Goal: Task Accomplishment & Management: Use online tool/utility

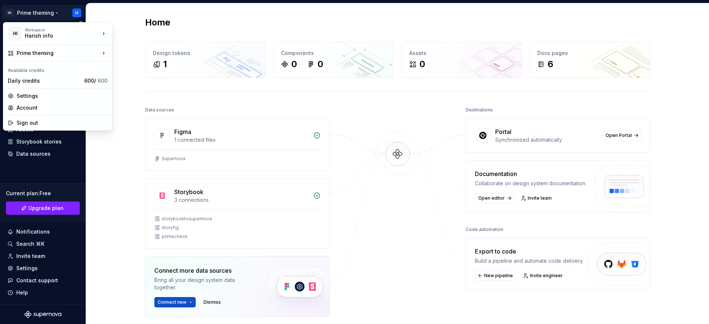
click at [79, 10] on html "HI Prime theming H Home Documentation Analytics Code automation Design system d…" at bounding box center [354, 162] width 709 height 324
click at [111, 178] on html "HI Prime theming H Home Documentation Analytics Code automation Design system d…" at bounding box center [354, 162] width 709 height 324
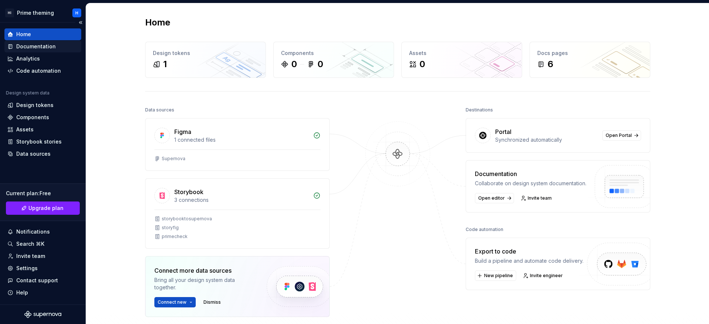
click at [40, 50] on div "Documentation" at bounding box center [42, 47] width 77 height 12
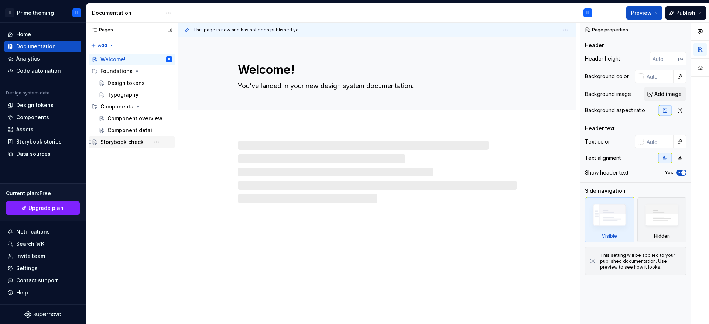
click at [98, 142] on div "Storybook check" at bounding box center [132, 142] width 80 height 10
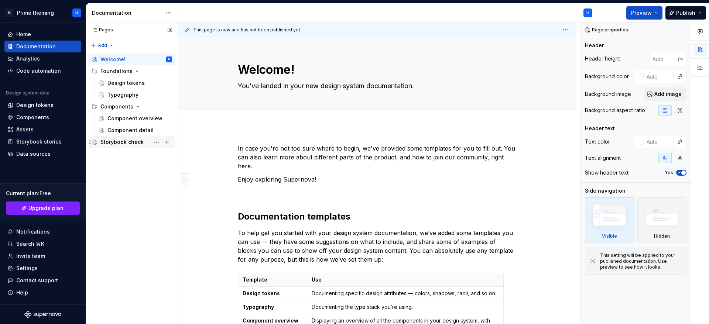
click at [130, 140] on div "Storybook check" at bounding box center [121, 141] width 43 height 7
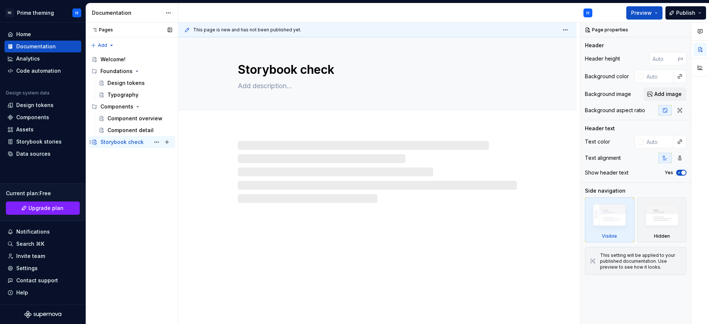
click at [128, 141] on div "Storybook check" at bounding box center [121, 141] width 43 height 7
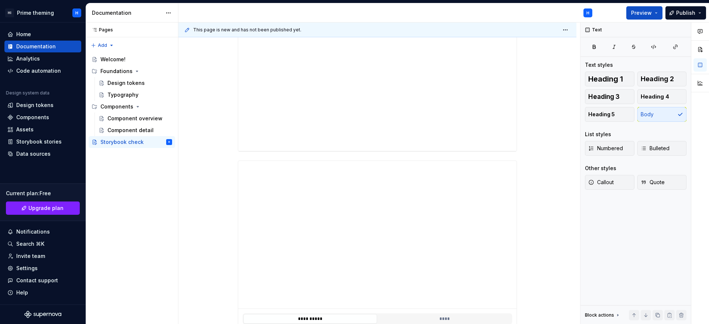
click at [529, 139] on div "**********" at bounding box center [377, 228] width 398 height 561
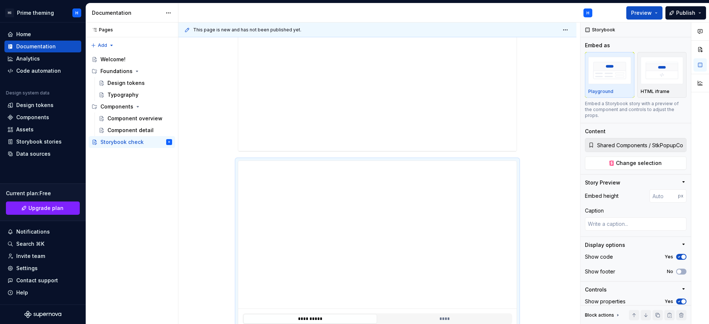
type textarea "*"
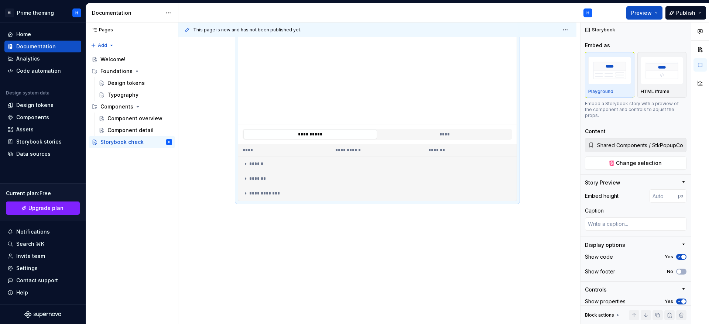
scroll to position [363, 0]
click at [264, 234] on div "**********" at bounding box center [377, 43] width 398 height 561
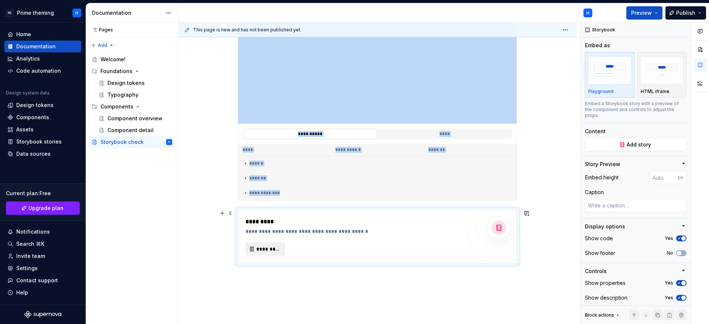
click at [271, 249] on span "*********" at bounding box center [268, 248] width 24 height 7
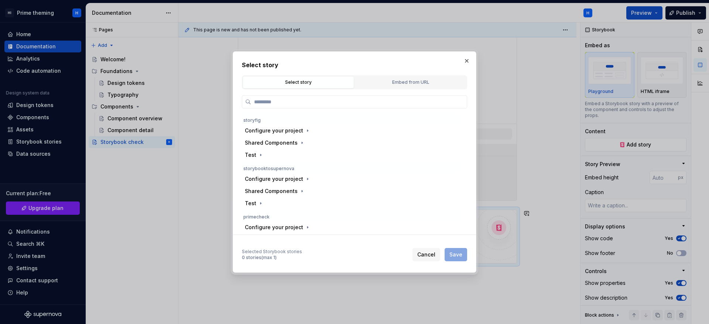
scroll to position [25, 0]
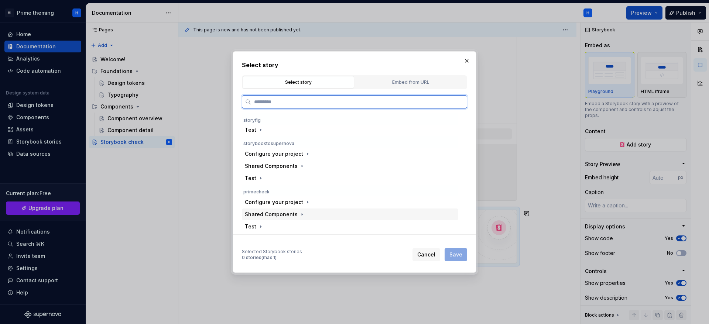
click at [307, 218] on div "Shared Components" at bounding box center [350, 215] width 216 height 12
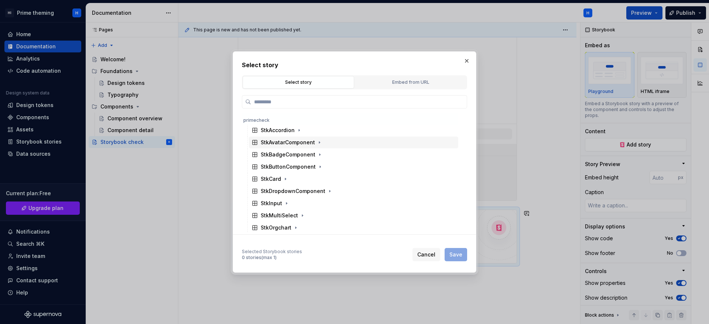
scroll to position [247, 0]
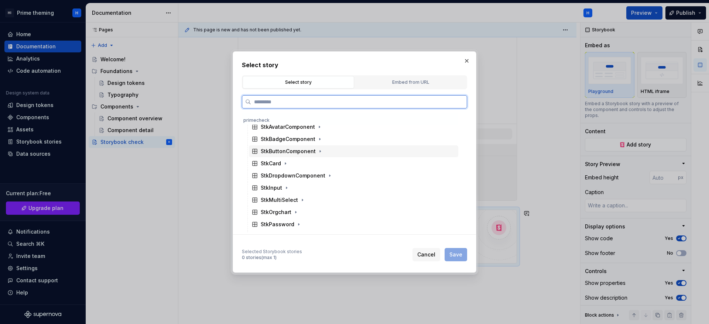
click at [303, 152] on div "StkButtonComponent" at bounding box center [288, 151] width 55 height 7
click at [298, 172] on div "Default" at bounding box center [357, 176] width 202 height 12
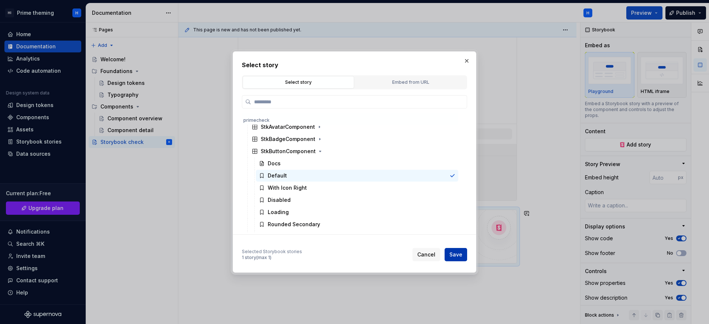
click at [454, 257] on span "Save" at bounding box center [455, 254] width 13 height 7
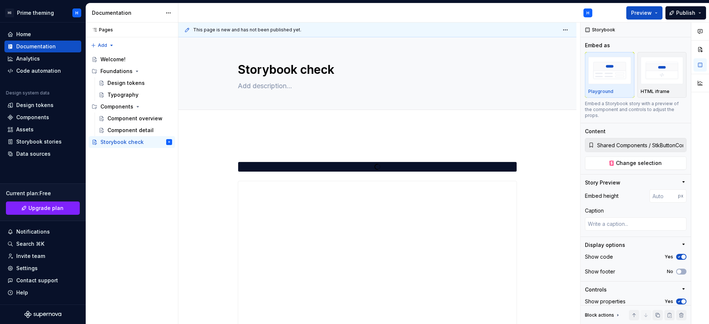
scroll to position [55, 0]
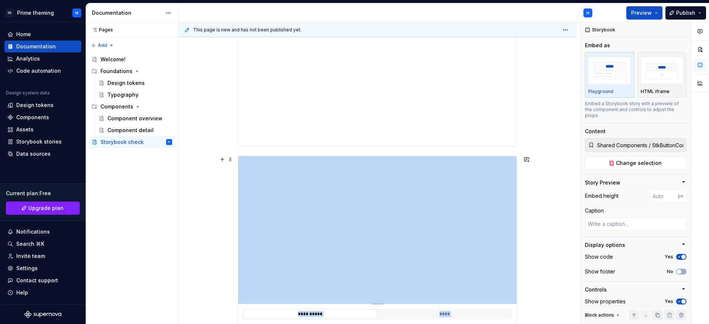
scroll to position [166, 0]
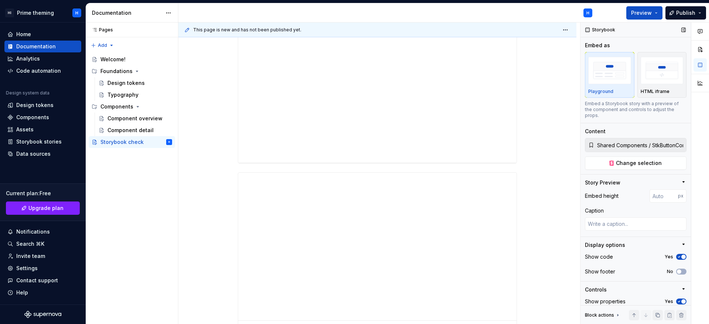
click at [585, 101] on div "Embed a Storybook story with a preview of the component and controls to adjust …" at bounding box center [636, 110] width 102 height 18
type textarea "*"
type input "Shared Components / StkButtonComponent / Docs"
type textarea "*"
type input "Shared Components / StkPopupComponent / Interactive Popup"
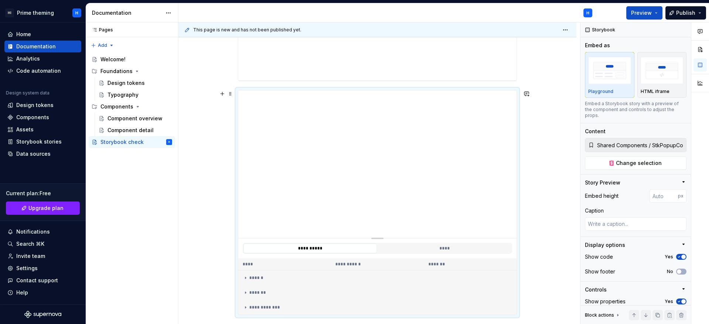
scroll to position [332, 0]
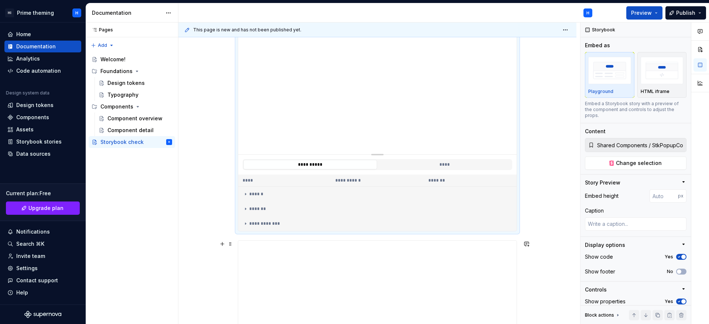
type textarea "*"
type input "Shared Components / StkButtonComponent / Default"
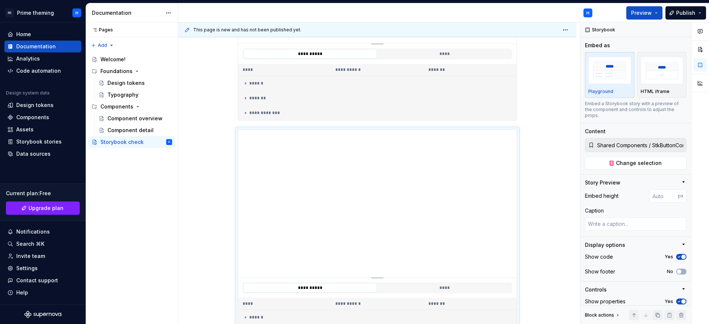
scroll to position [579, 0]
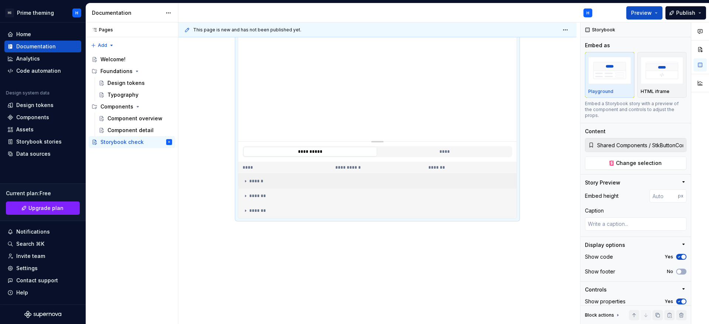
click at [257, 186] on td "******" at bounding box center [377, 181] width 278 height 15
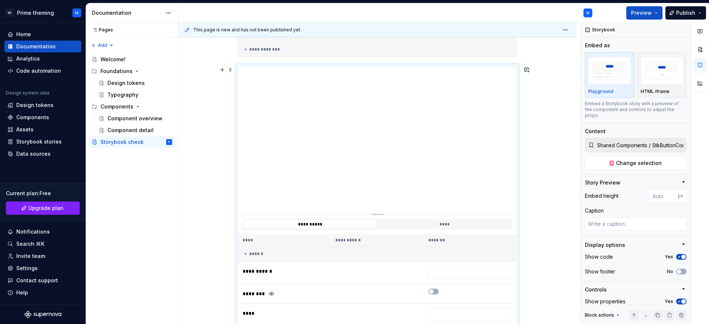
scroll to position [524, 0]
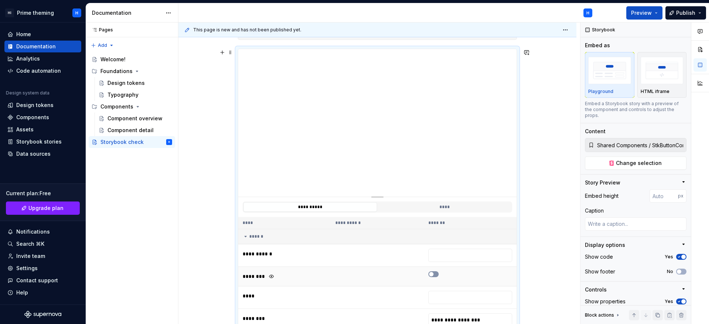
click at [433, 274] on icon "button" at bounding box center [431, 274] width 6 height 4
click at [429, 277] on icon "button" at bounding box center [431, 278] width 6 height 4
click at [448, 260] on input "text" at bounding box center [470, 259] width 84 height 13
type textarea "*"
type input "**"
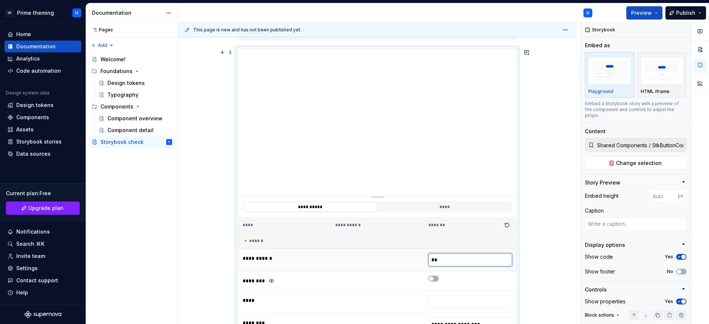
type textarea "*"
type input "**"
click at [397, 265] on td at bounding box center [377, 260] width 93 height 23
click at [453, 264] on input "**" at bounding box center [470, 259] width 84 height 13
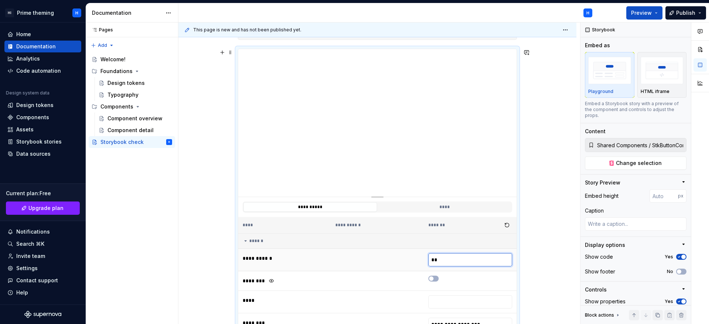
type textarea "*"
type input "*"
type textarea "*"
type input "**"
click at [338, 269] on td at bounding box center [377, 260] width 93 height 23
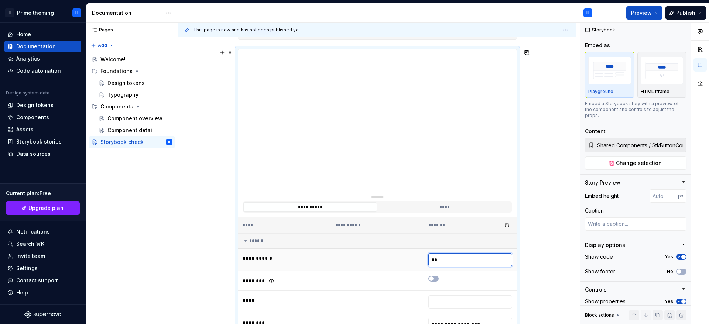
click at [456, 262] on input "**" at bounding box center [470, 259] width 84 height 13
type textarea "*"
type input "*"
type textarea "*"
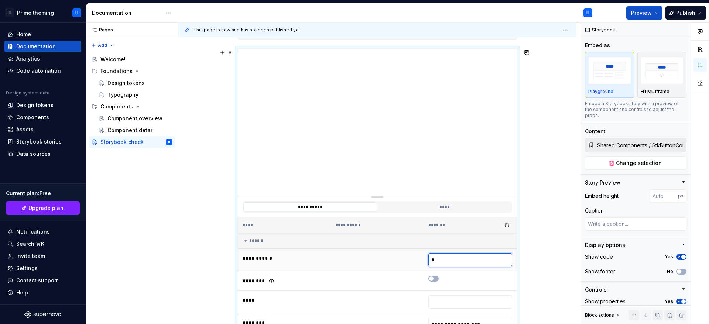
type input "**"
type textarea "*"
type input "***"
type textarea "*"
type input "****"
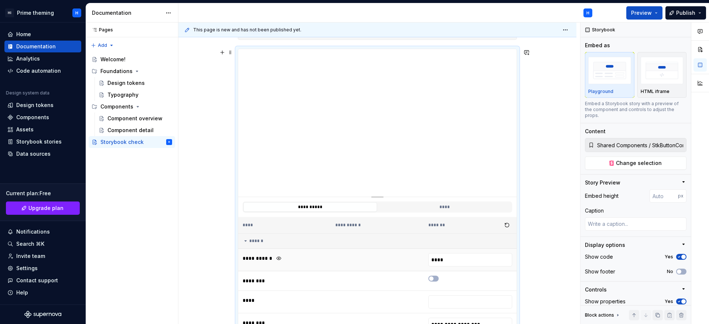
click at [313, 267] on td "**********" at bounding box center [284, 260] width 93 height 23
click at [278, 259] on button "button" at bounding box center [279, 258] width 10 height 10
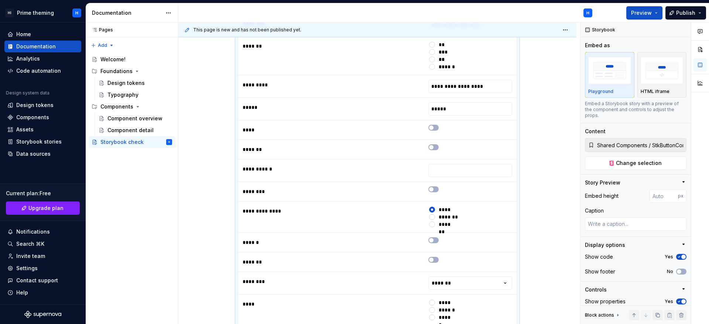
scroll to position [911, 0]
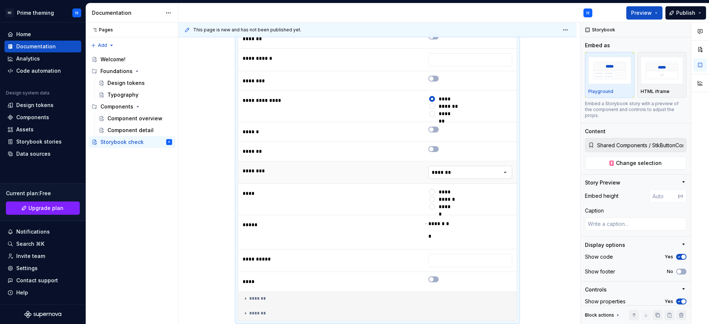
click at [448, 172] on html "HI Prime theming H Home Documentation Analytics Code automation Design system d…" at bounding box center [354, 162] width 709 height 324
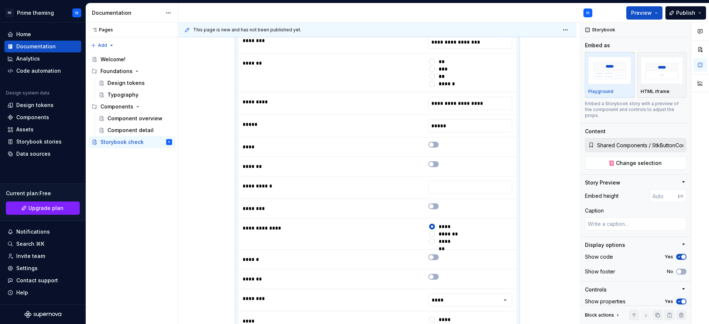
scroll to position [801, 0]
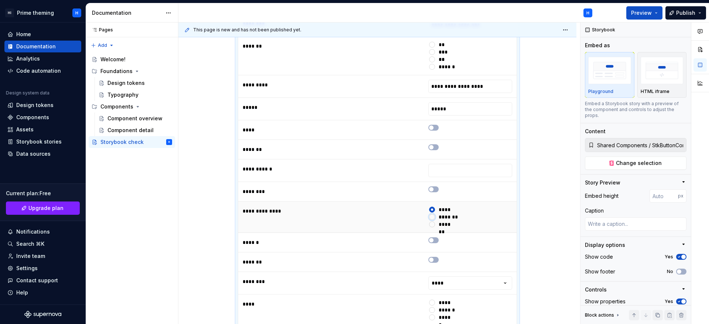
click at [433, 216] on button "*******" at bounding box center [432, 217] width 6 height 6
click at [430, 224] on button "*******" at bounding box center [432, 224] width 6 height 6
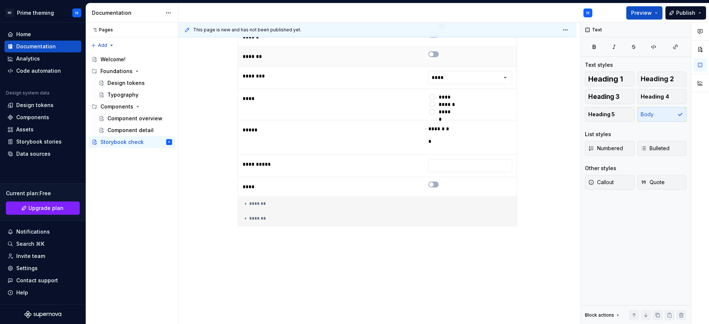
scroll to position [1014, 0]
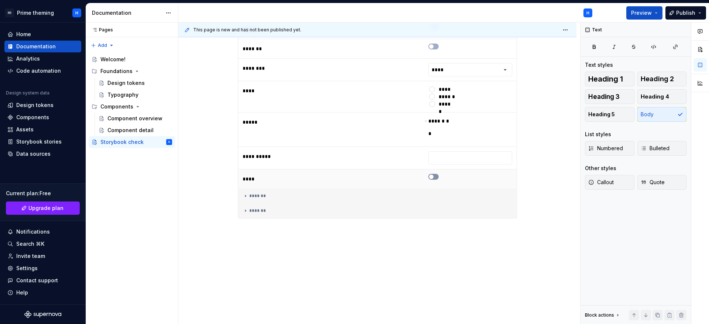
click at [433, 177] on button "button" at bounding box center [433, 177] width 10 height 6
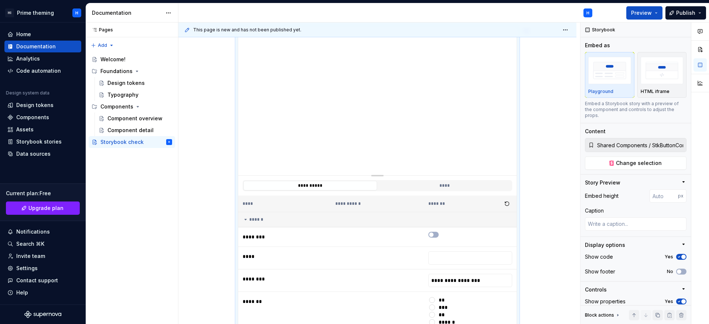
scroll to position [626, 0]
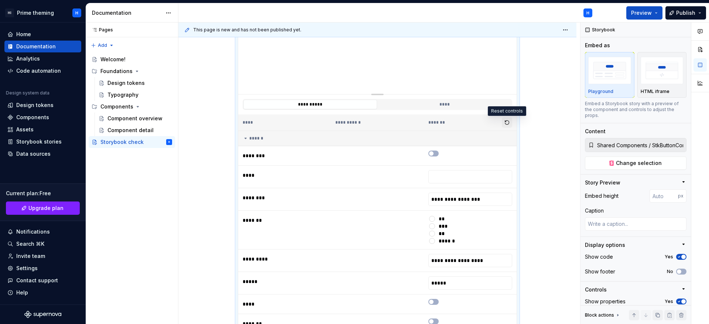
click at [507, 123] on button "button" at bounding box center [507, 122] width 10 height 10
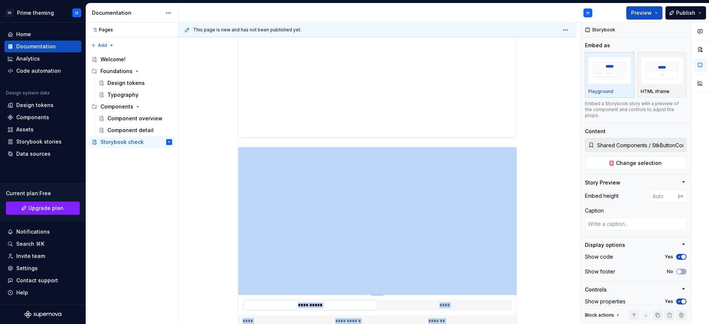
scroll to position [0, 0]
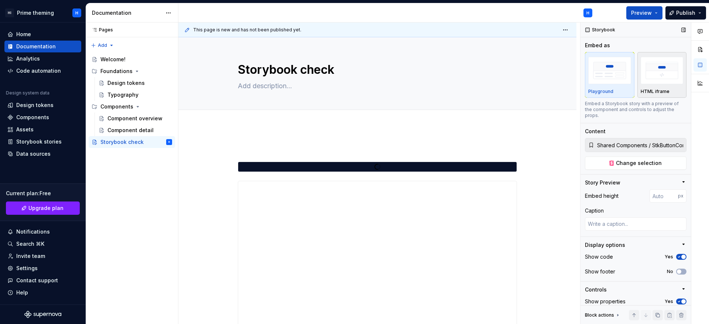
click at [664, 83] on div "button" at bounding box center [661, 70] width 43 height 30
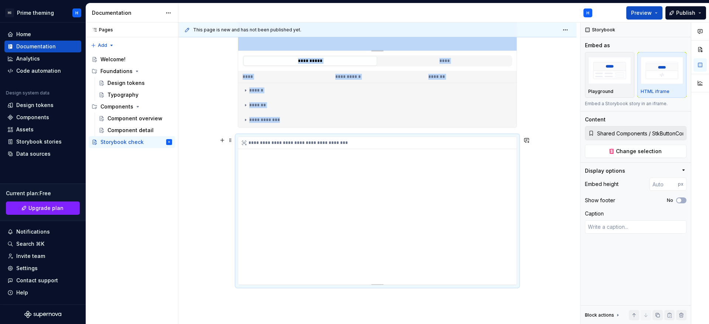
scroll to position [503, 0]
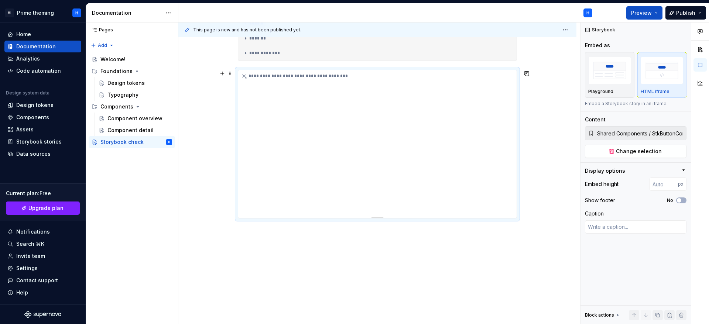
click at [376, 164] on div "**********" at bounding box center [377, 144] width 278 height 148
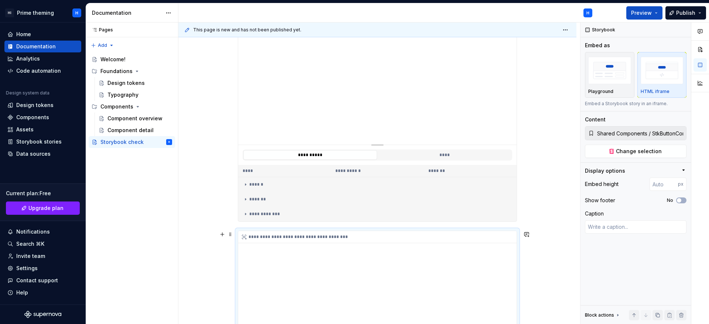
scroll to position [337, 0]
type textarea "*"
type input "Shared Components / StkPopupComponent / Interactive Popup"
click at [407, 186] on td "******" at bounding box center [377, 189] width 278 height 15
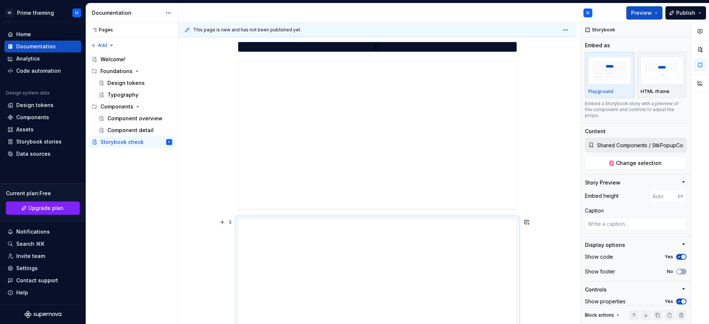
scroll to position [60, 0]
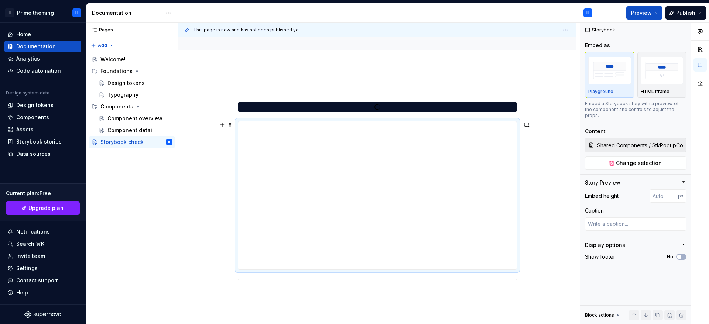
type textarea "*"
type input "Shared Components / StkButtonComponent / Docs"
click at [657, 89] on p "HTML iframe" at bounding box center [654, 92] width 29 height 6
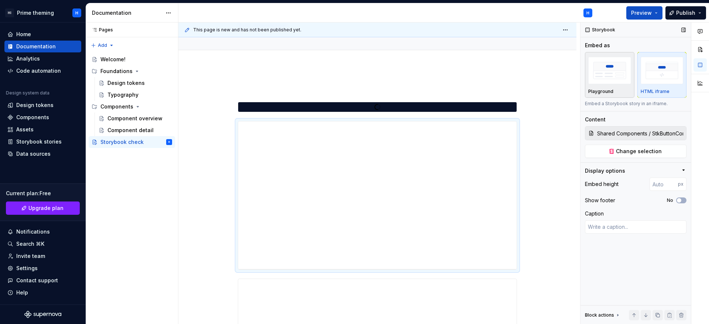
click at [620, 81] on img "button" at bounding box center [609, 70] width 43 height 27
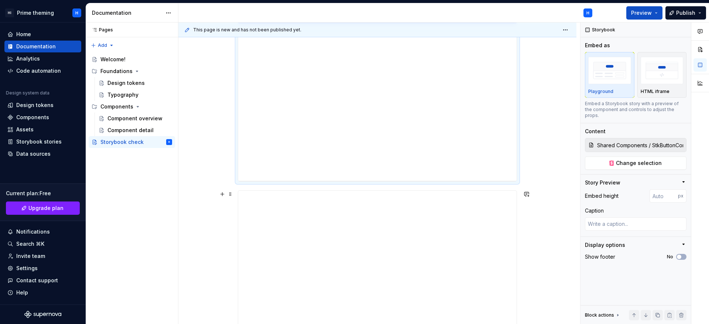
scroll to position [226, 0]
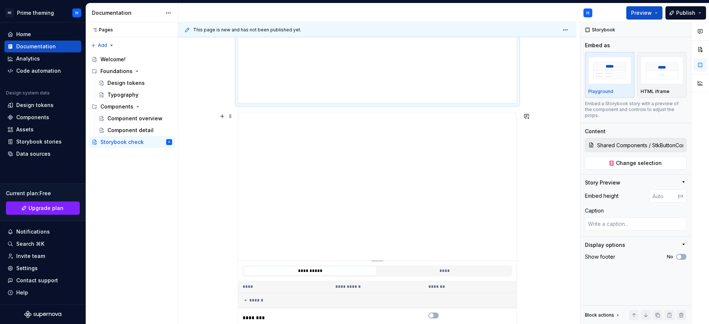
type textarea "*"
type input "Shared Components / StkPopupComponent / Interactive Popup"
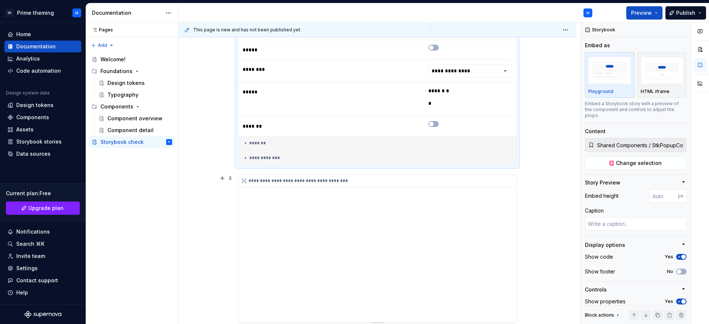
scroll to position [613, 0]
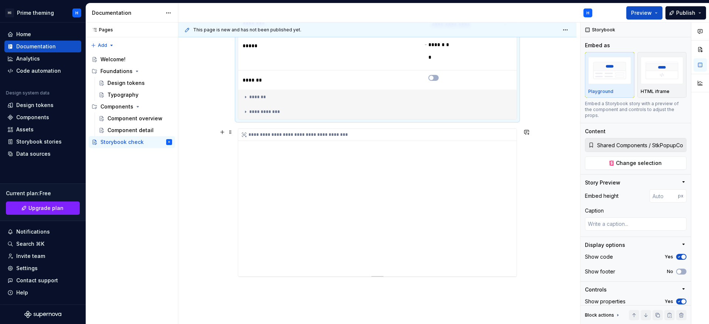
click at [492, 228] on div "**********" at bounding box center [377, 203] width 278 height 148
type textarea "*"
type input "Shared Components / StkButtonComponent / Default"
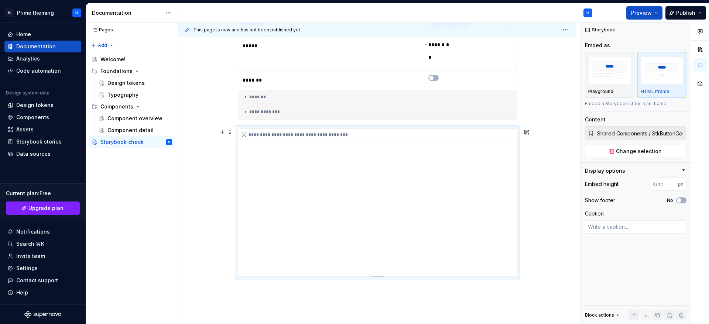
click at [276, 144] on div "**********" at bounding box center [377, 203] width 278 height 148
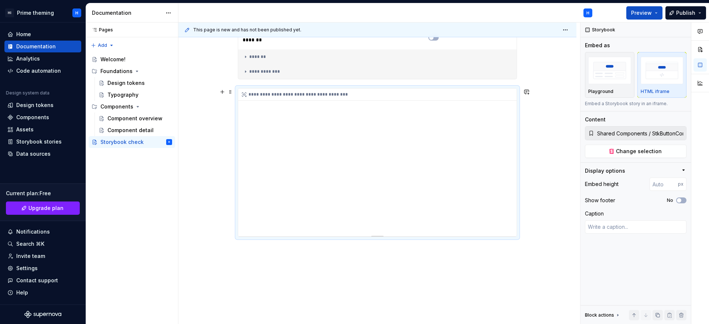
scroll to position [669, 0]
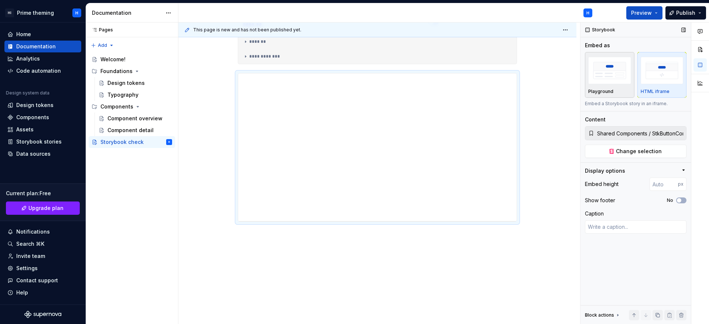
click at [600, 75] on img "button" at bounding box center [609, 70] width 43 height 27
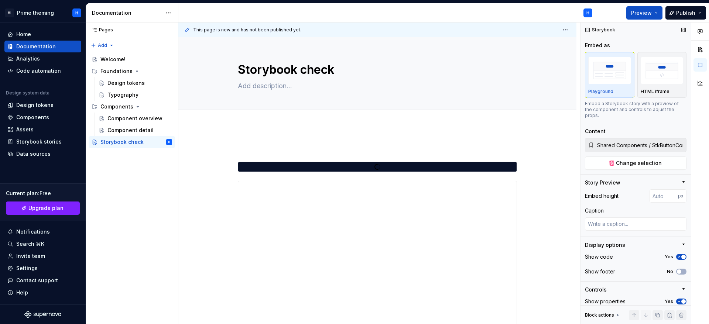
scroll to position [50, 0]
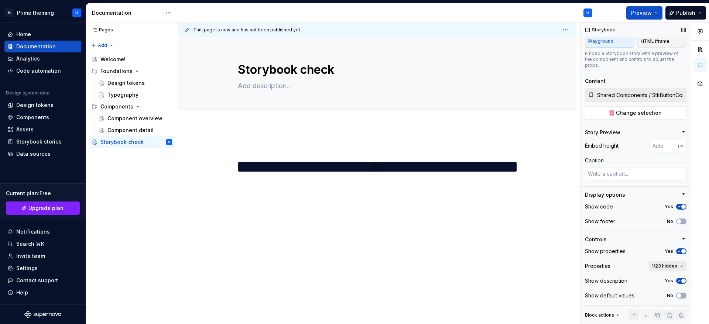
click at [671, 270] on button "1/23 hidden" at bounding box center [667, 266] width 38 height 10
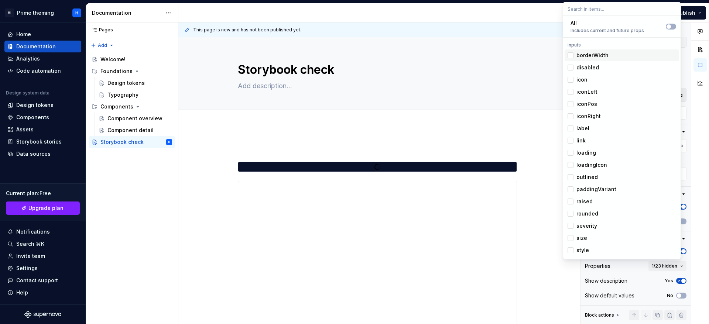
click at [569, 52] on div "Suggestions" at bounding box center [570, 55] width 6 height 6
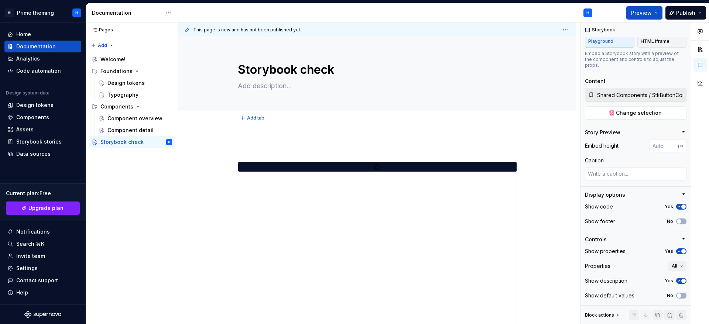
click at [521, 110] on div "Add tab" at bounding box center [377, 118] width 398 height 16
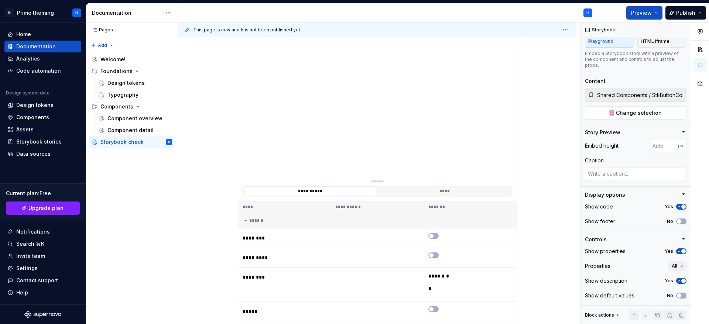
scroll to position [0, 0]
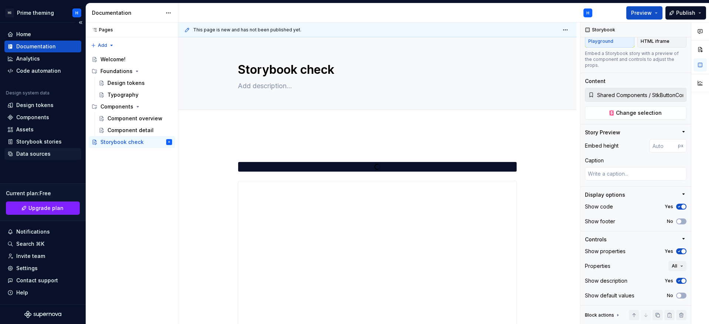
click at [52, 152] on div "Data sources" at bounding box center [42, 153] width 71 height 7
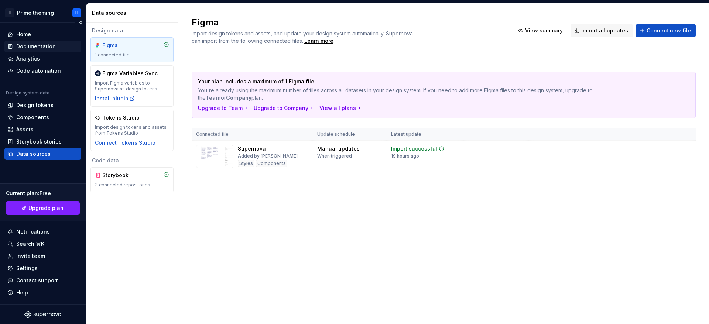
click at [38, 49] on div "Documentation" at bounding box center [35, 46] width 39 height 7
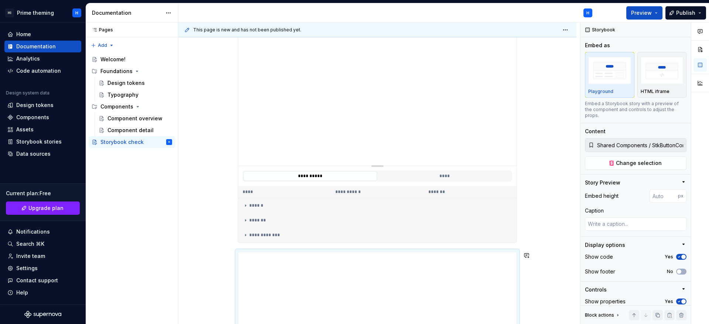
scroll to position [277, 0]
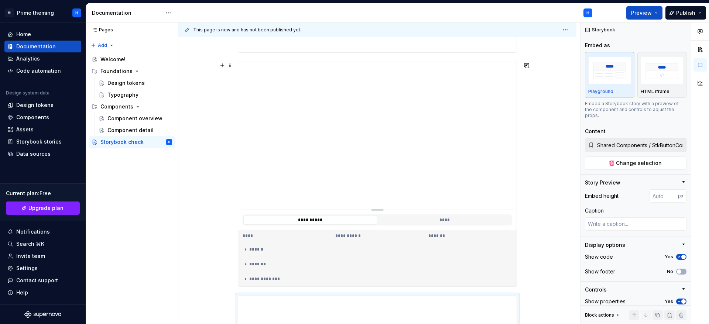
type textarea "*"
type input "Shared Components / StkPopupComponent / Interactive Popup"
click at [179, 191] on div "**********" at bounding box center [379, 174] width 402 height 302
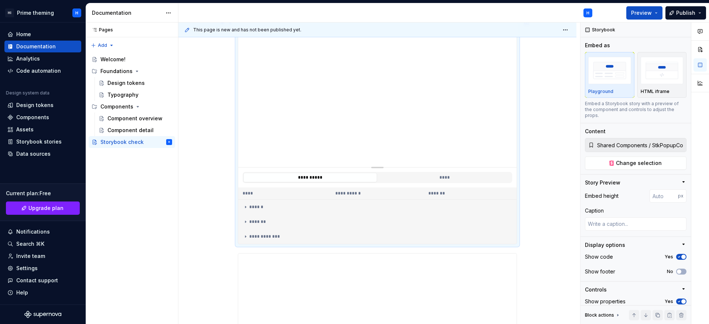
scroll to position [332, 0]
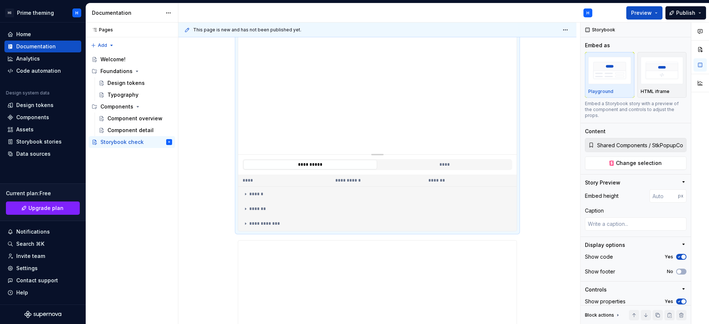
click at [443, 171] on div "**********" at bounding box center [377, 165] width 278 height 20
click at [443, 166] on button "****" at bounding box center [445, 165] width 134 height 10
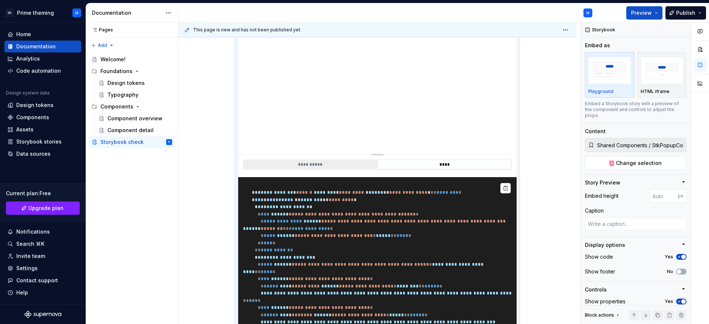
click at [324, 164] on button "**********" at bounding box center [310, 165] width 134 height 10
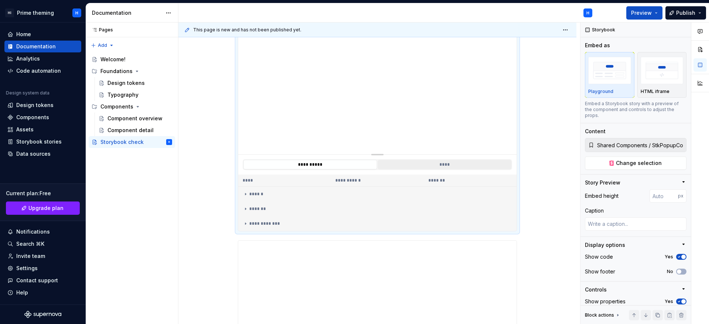
click at [407, 164] on button "****" at bounding box center [445, 165] width 134 height 10
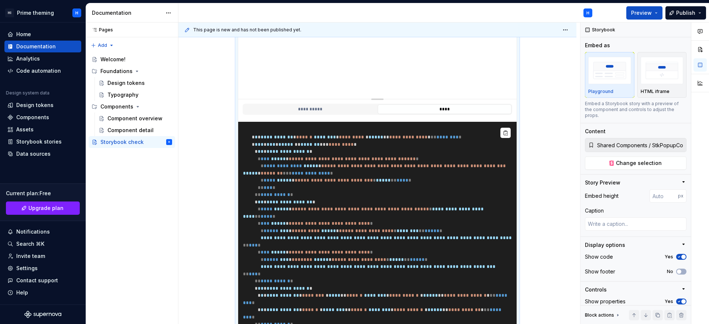
scroll to position [443, 0]
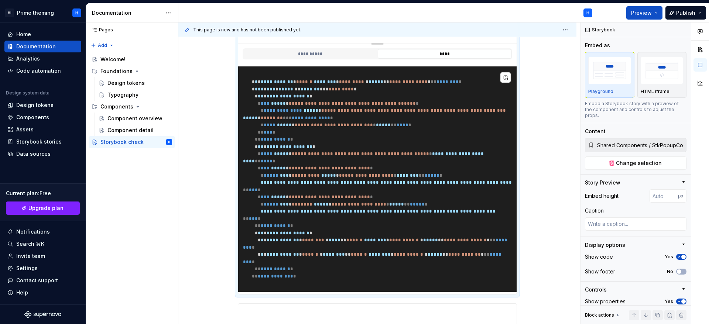
click at [282, 279] on span "**********" at bounding box center [275, 276] width 35 height 5
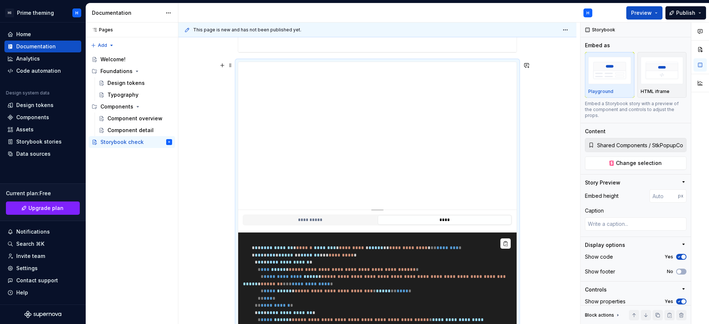
click at [391, 268] on span "**********" at bounding box center [352, 269] width 121 height 5
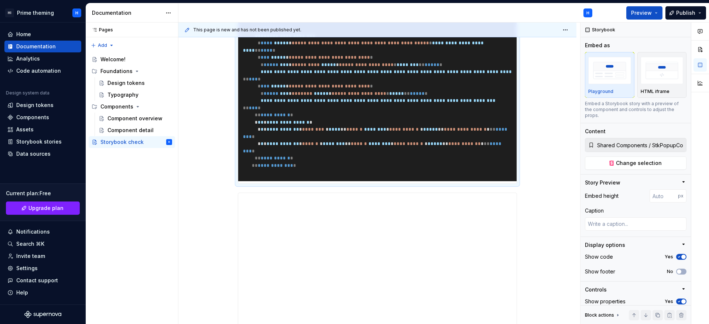
scroll to position [443, 0]
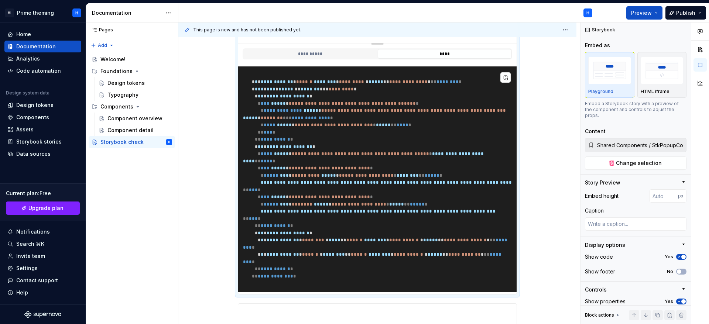
click at [412, 199] on pre "**********" at bounding box center [377, 179] width 278 height 226
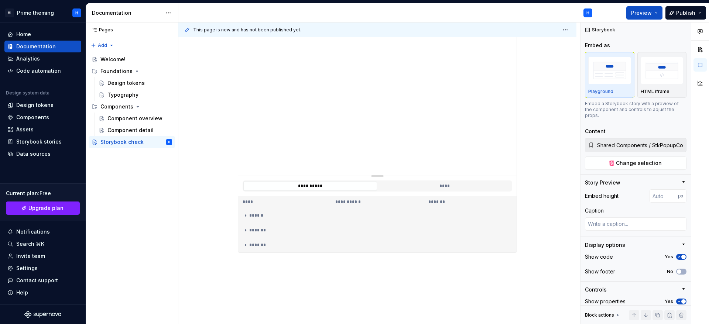
scroll to position [720, 0]
type textarea "*"
type input "Shared Components / StkButtonComponent / Default"
click at [442, 190] on button "****" at bounding box center [445, 185] width 134 height 10
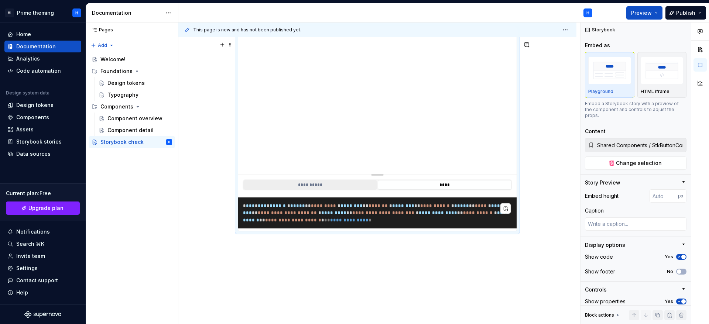
click at [324, 190] on button "**********" at bounding box center [310, 185] width 134 height 10
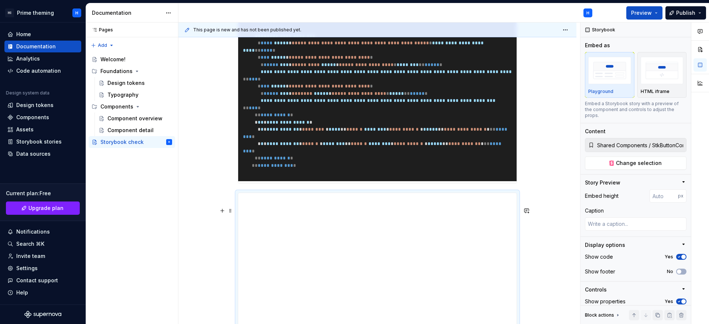
scroll to position [332, 0]
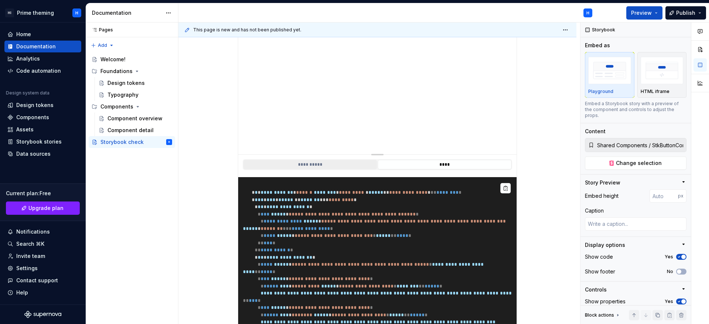
type textarea "*"
type input "Shared Components / StkPopupComponent / Interactive Popup"
click at [334, 166] on button "**********" at bounding box center [310, 165] width 134 height 10
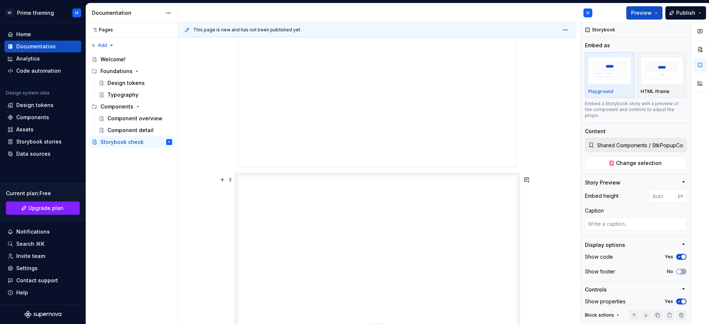
scroll to position [166, 0]
type textarea "*"
type input "Shared Components / StkButtonComponent / Docs"
type textarea "*"
type input "425"
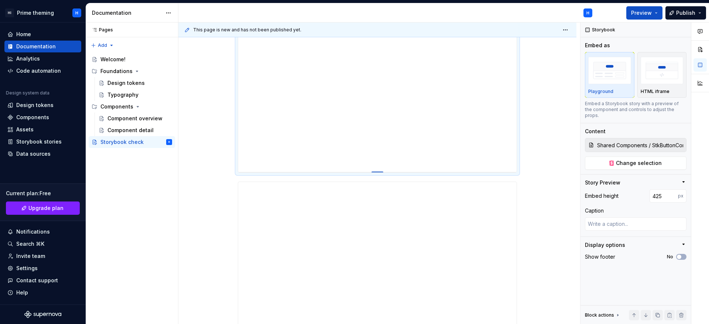
type textarea "*"
type input "435"
type textarea "*"
type input "439"
type textarea "*"
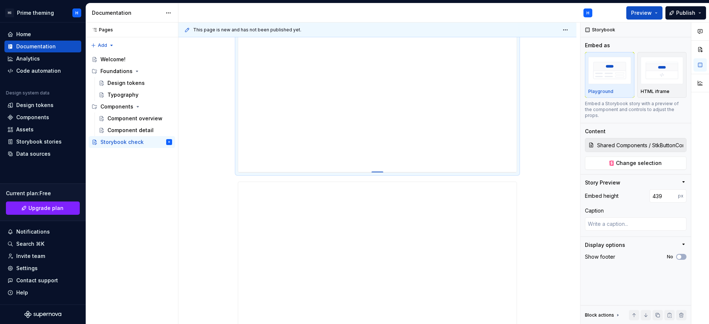
type input "442"
type textarea "*"
type input "451"
type textarea "*"
type input "455"
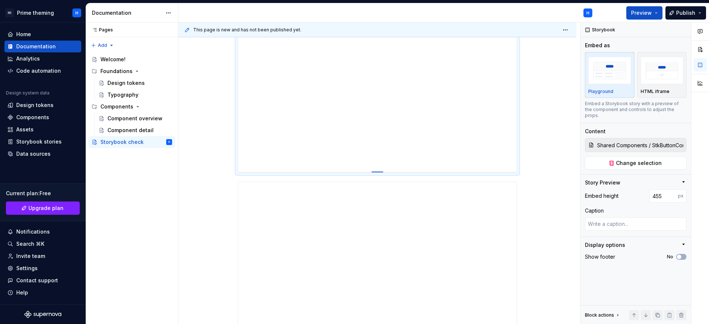
type textarea "*"
type input "463"
type textarea "*"
type input "470"
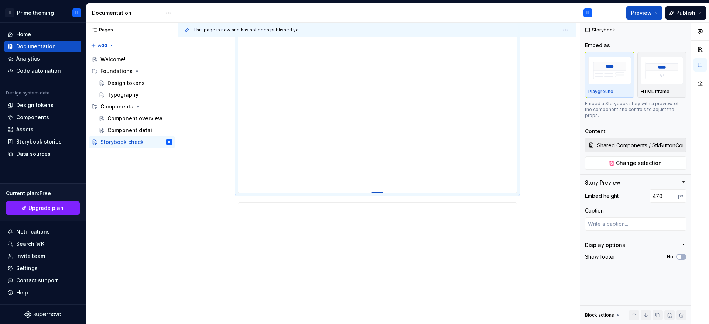
type textarea "*"
type input "481"
type textarea "*"
type input "484"
type textarea "*"
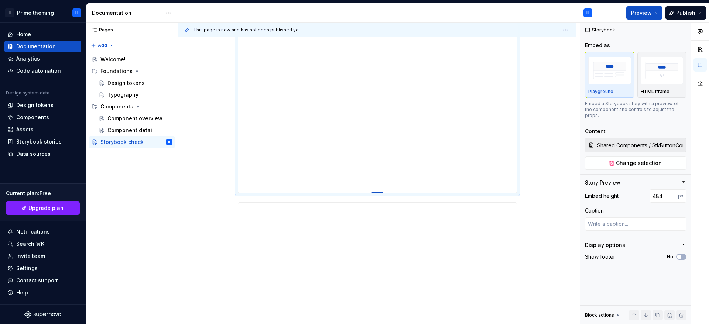
type input "489"
type textarea "*"
type input "493"
type textarea "*"
type input "495"
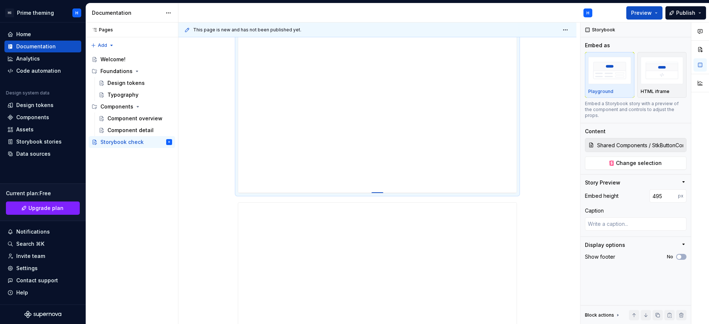
type textarea "*"
type input "500"
type textarea "*"
type input "506"
type textarea "*"
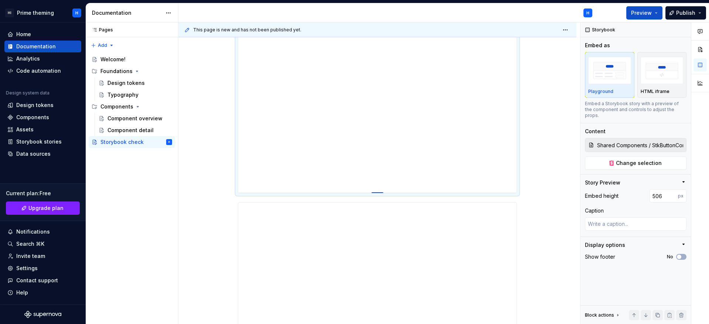
type input "512"
type textarea "*"
type input "517"
type textarea "*"
type input "519"
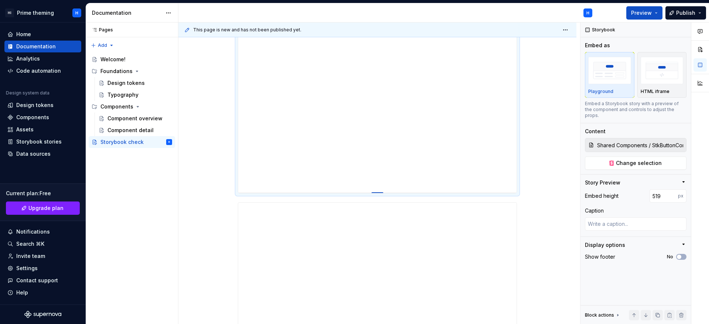
type textarea "*"
type input "521"
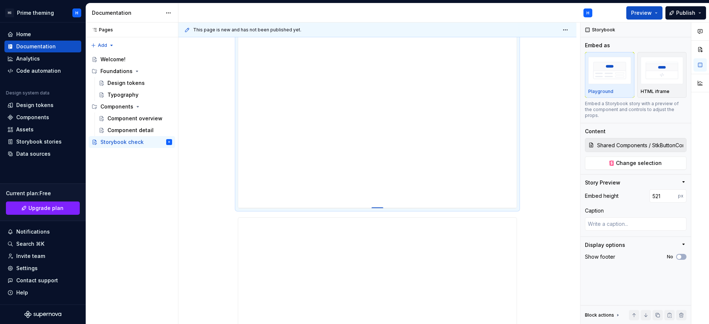
type textarea "*"
type input "522"
type textarea "*"
type input "524"
type textarea "*"
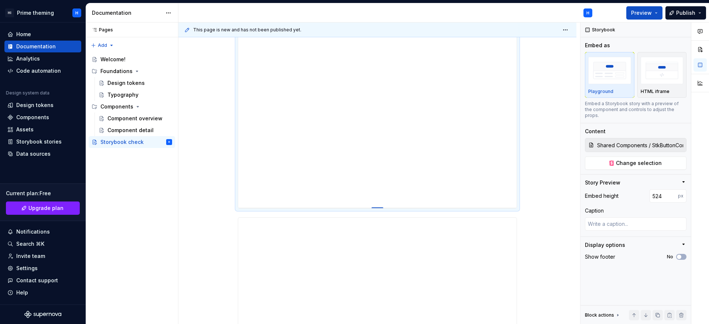
type input "534"
type textarea "*"
type input "551"
type textarea "*"
type input "560"
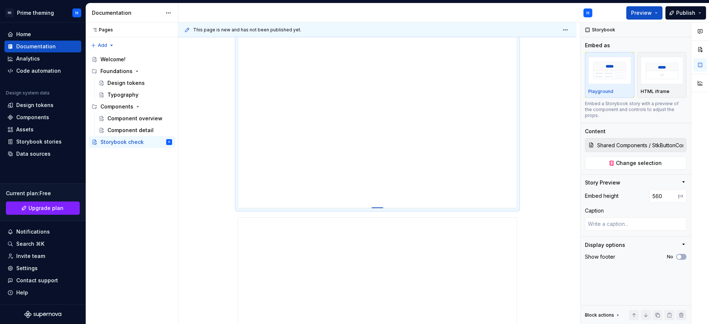
type textarea "*"
type input "566"
type textarea "*"
type input "571"
type textarea "*"
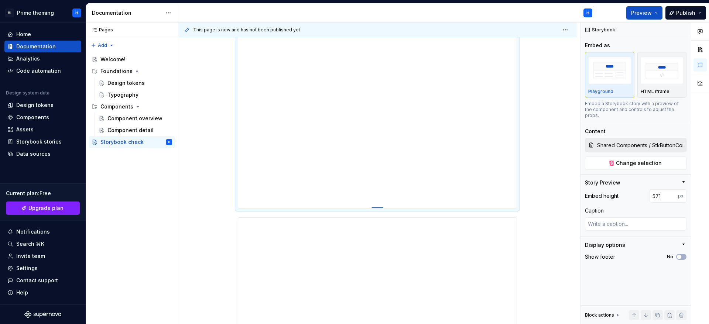
type input "580"
type textarea "*"
type input "590"
type textarea "*"
type input "593"
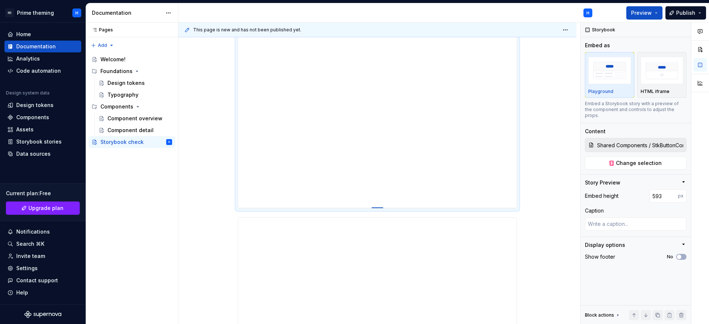
type textarea "*"
type input "594"
type textarea "*"
type input "595"
drag, startPoint x: 376, startPoint y: 162, endPoint x: 379, endPoint y: 235, distance: 72.8
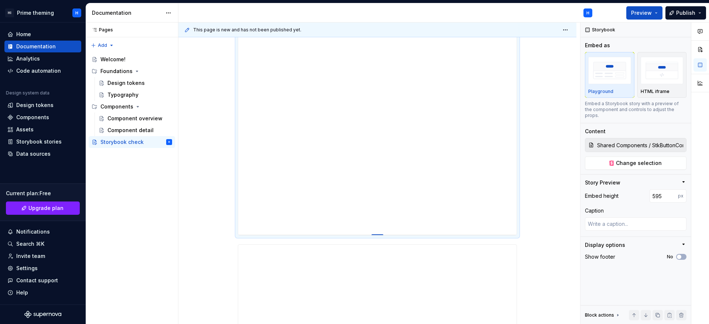
click at [379, 235] on div at bounding box center [377, 234] width 12 height 1
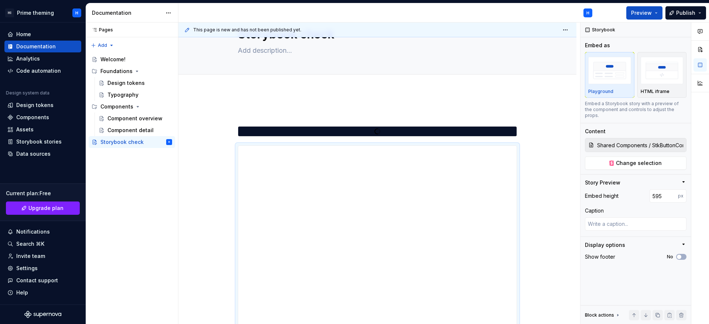
scroll to position [0, 0]
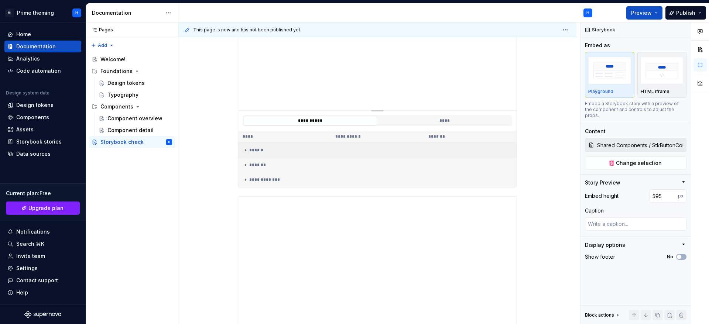
scroll to position [485, 0]
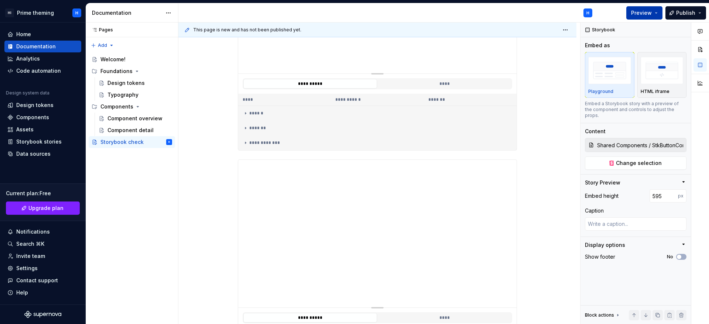
click at [653, 11] on button "Preview" at bounding box center [644, 12] width 36 height 13
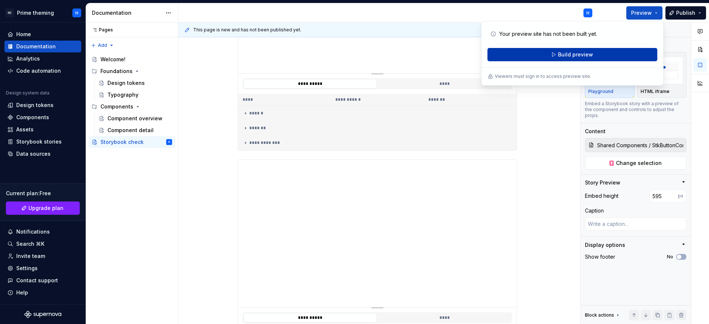
click at [606, 51] on button "Build preview" at bounding box center [572, 54] width 170 height 13
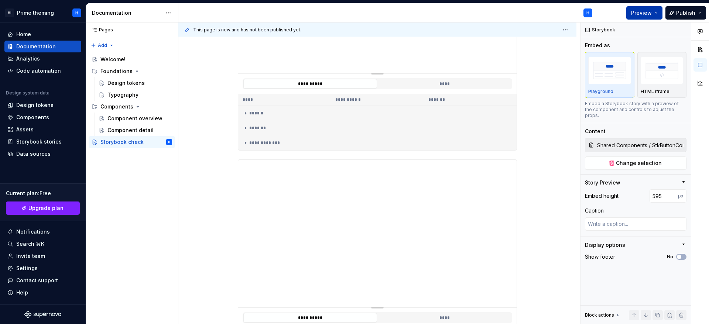
click at [634, 12] on span "Preview" at bounding box center [641, 12] width 21 height 7
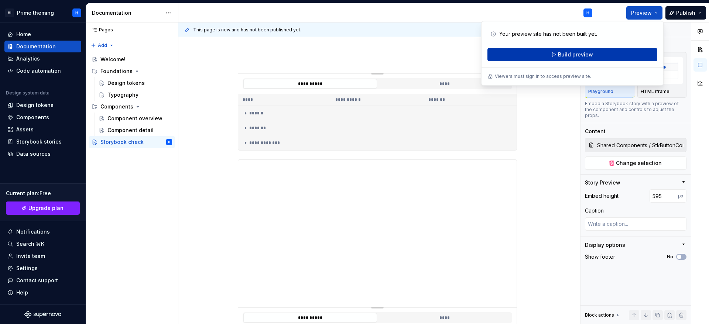
click at [595, 56] on button "Build preview" at bounding box center [572, 54] width 170 height 13
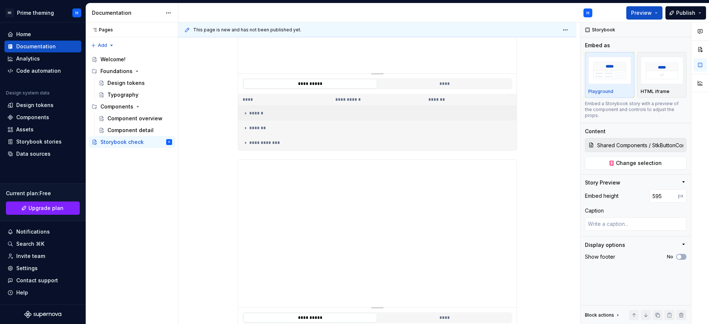
type textarea "*"
type input "Shared Components / StkPopupComponent / Interactive Popup"
click at [289, 110] on div "******" at bounding box center [376, 113] width 269 height 6
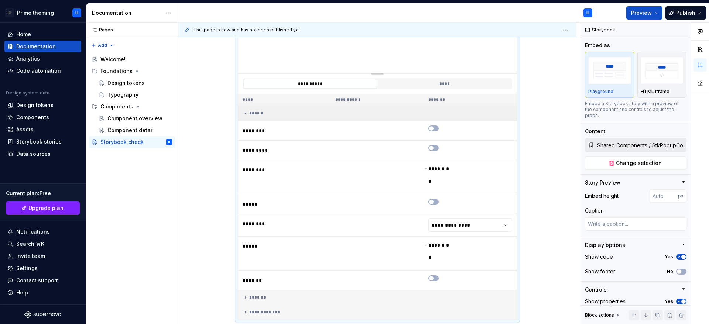
click at [289, 110] on td "******" at bounding box center [377, 113] width 278 height 15
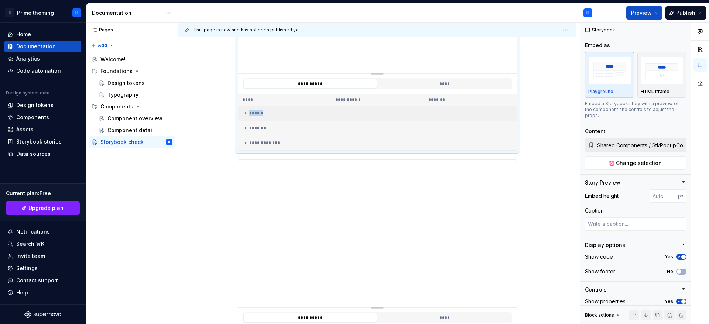
click at [289, 110] on td "******" at bounding box center [377, 113] width 278 height 15
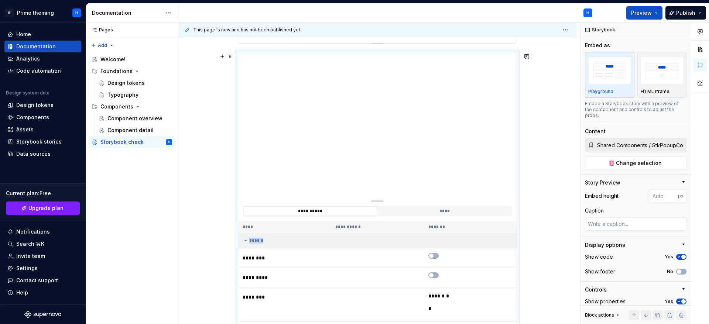
scroll to position [374, 0]
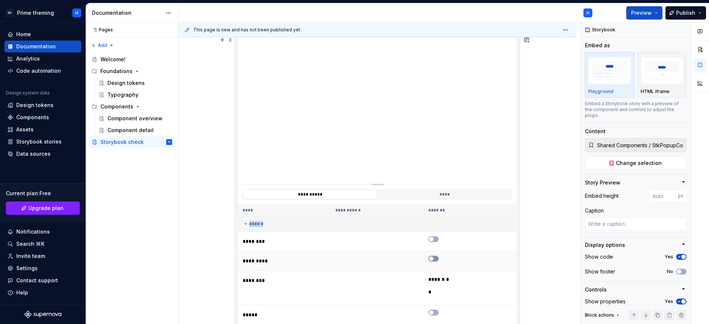
click at [430, 260] on span "button" at bounding box center [431, 259] width 4 height 4
click at [252, 227] on div "******" at bounding box center [376, 229] width 269 height 6
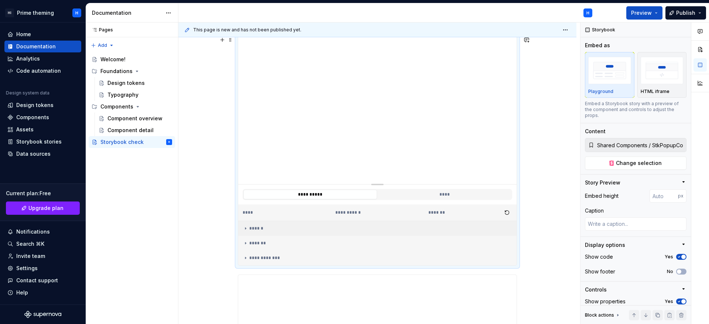
click at [258, 227] on div "******" at bounding box center [376, 229] width 269 height 6
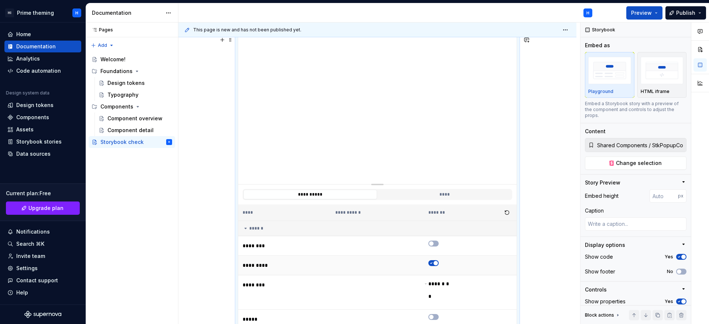
click at [433, 262] on span "button" at bounding box center [435, 263] width 4 height 4
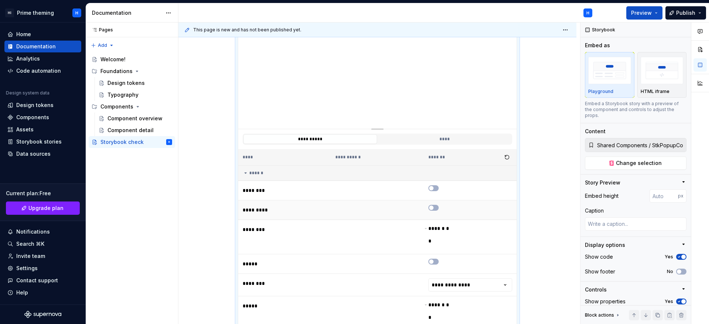
scroll to position [485, 0]
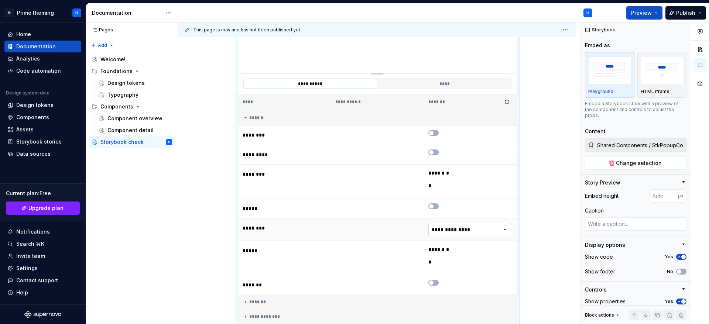
click at [480, 226] on html "HI Prime theming H Home Documentation Analytics Code automation Design system d…" at bounding box center [354, 162] width 709 height 324
click at [462, 228] on html "HI Prime theming H Home Documentation Analytics Code automation Design system d…" at bounding box center [354, 162] width 709 height 324
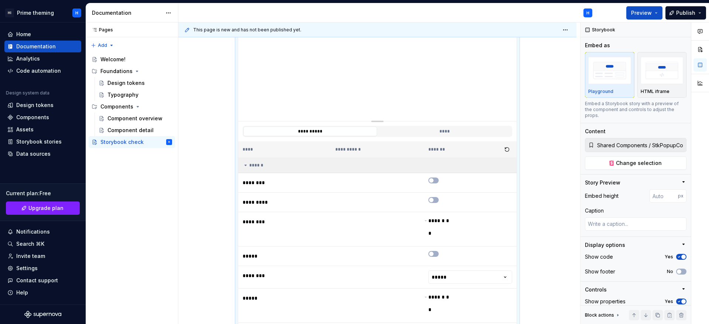
scroll to position [430, 0]
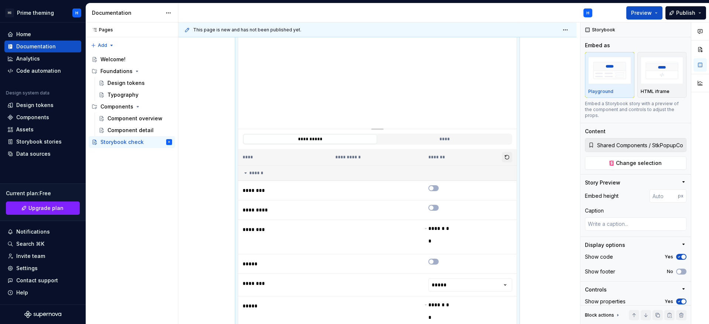
click at [503, 158] on button "button" at bounding box center [507, 157] width 10 height 10
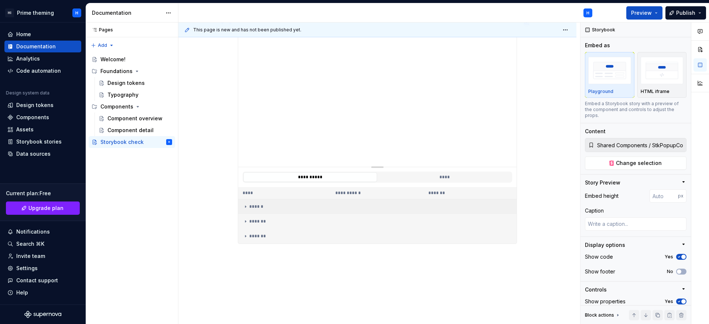
scroll to position [651, 0]
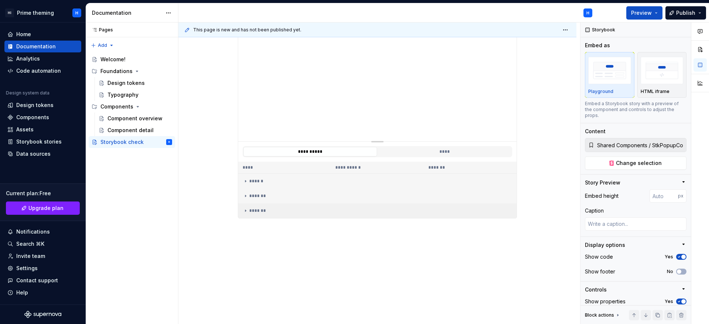
type textarea "*"
type input "Shared Components / StkButtonComponent / Default"
click at [416, 207] on td "*******" at bounding box center [377, 210] width 278 height 15
click at [414, 195] on div "*******" at bounding box center [376, 196] width 269 height 6
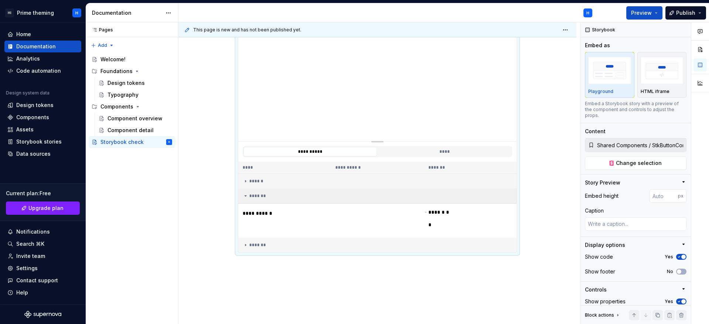
click at [414, 195] on div "*******" at bounding box center [376, 196] width 269 height 6
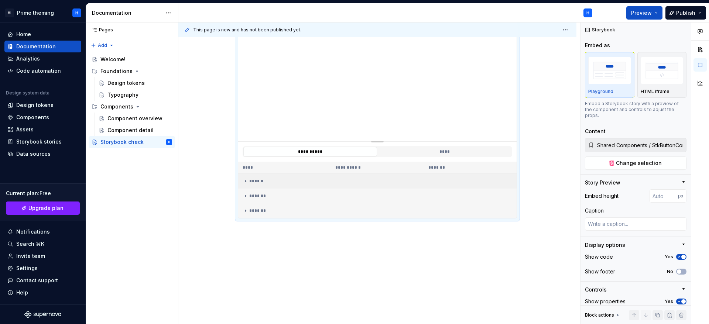
click at [411, 186] on td "******" at bounding box center [377, 181] width 278 height 15
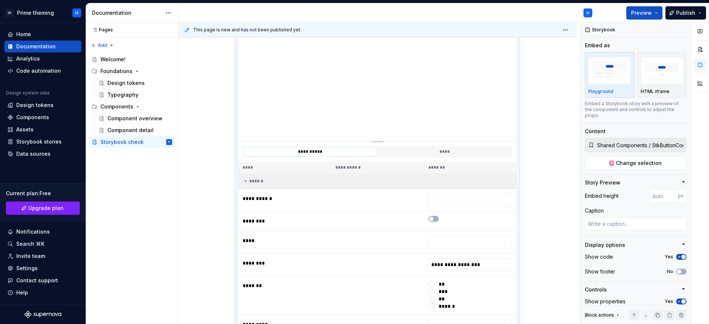
click at [411, 186] on td "******" at bounding box center [377, 181] width 278 height 15
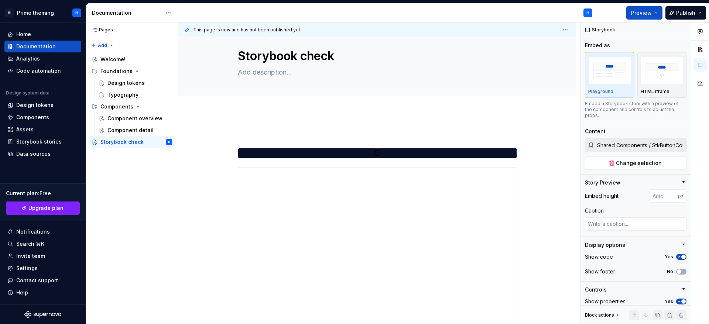
scroll to position [0, 0]
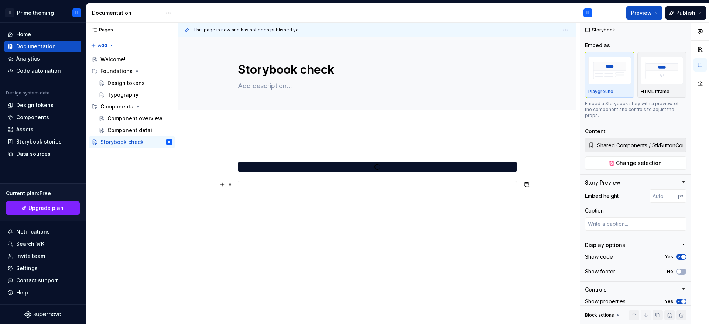
type textarea "*"
type input "Shared Components / StkButtonComponent / Docs"
type input "595"
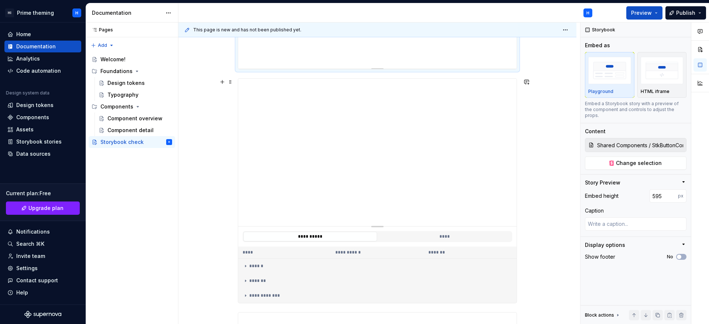
scroll to position [443, 0]
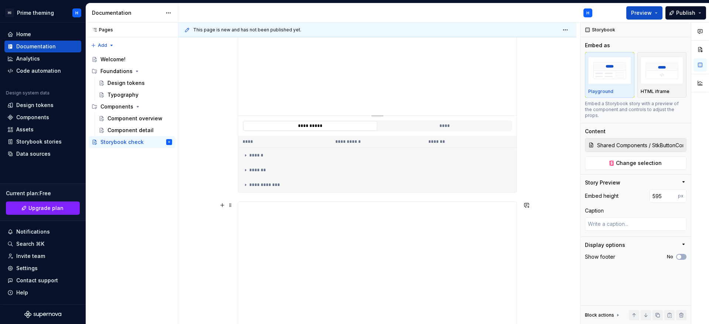
type textarea "*"
type input "Shared Components / StkButtonComponent / Default"
click at [555, 187] on div "**********" at bounding box center [377, 107] width 398 height 849
click at [555, 185] on div "**********" at bounding box center [379, 174] width 402 height 302
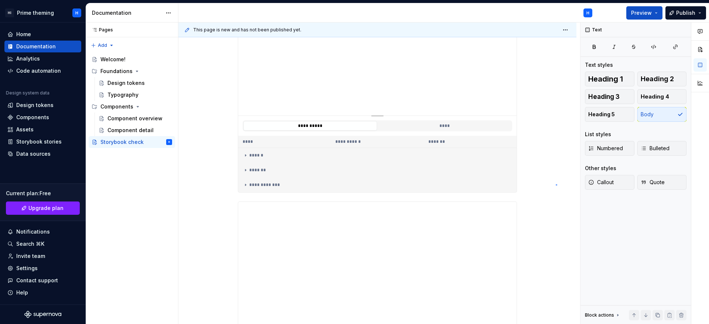
click at [557, 184] on div "**********" at bounding box center [379, 174] width 402 height 302
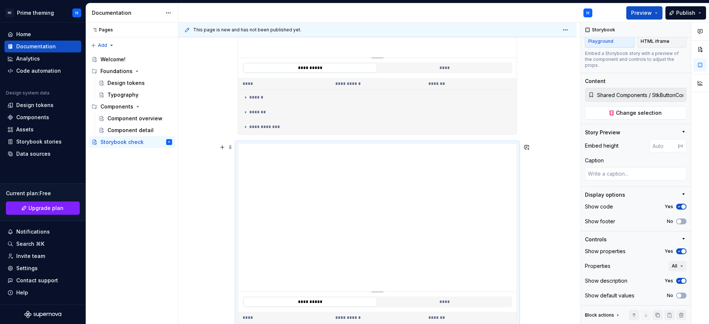
scroll to position [485, 0]
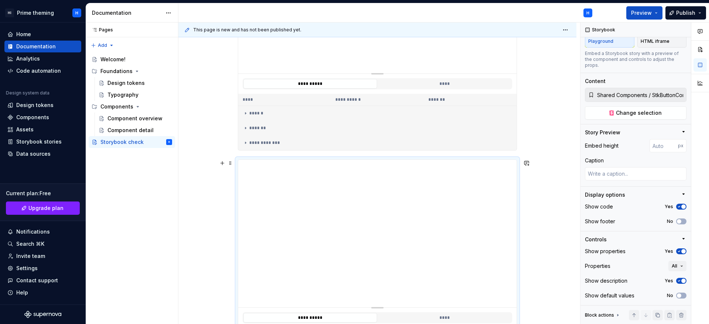
click at [552, 148] on div "**********" at bounding box center [377, 65] width 398 height 849
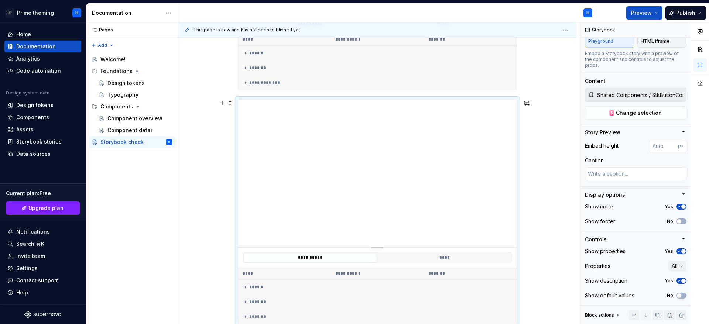
click at [552, 148] on div "**********" at bounding box center [377, 5] width 398 height 849
click at [547, 175] on div "**********" at bounding box center [377, 5] width 398 height 849
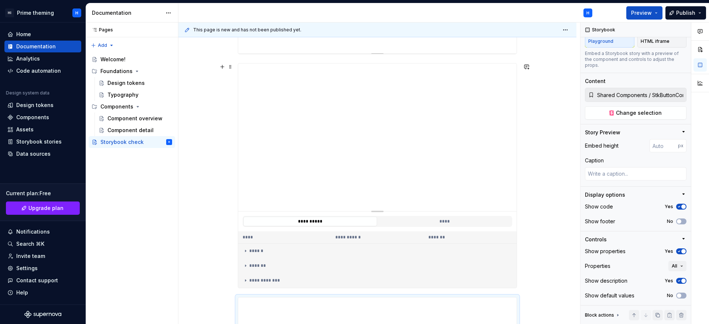
scroll to position [324, 0]
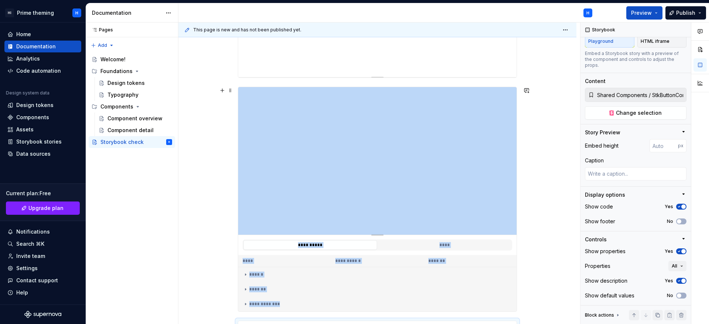
type textarea "*"
type input "Shared Components / StkPopupComponent / Interactive Popup"
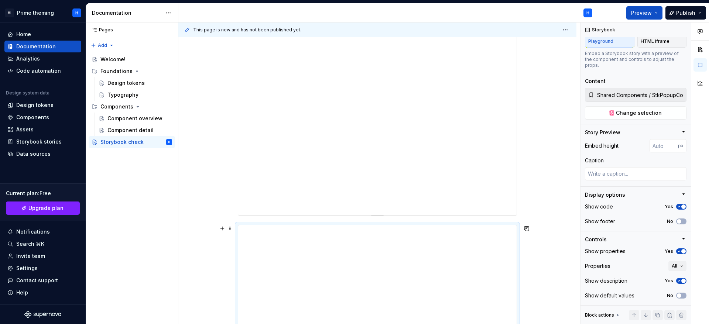
scroll to position [102, 0]
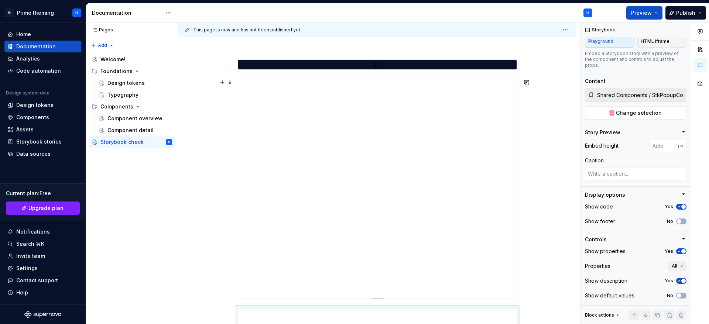
type textarea "*"
type input "Shared Components / StkButtonComponent / Docs"
type input "595"
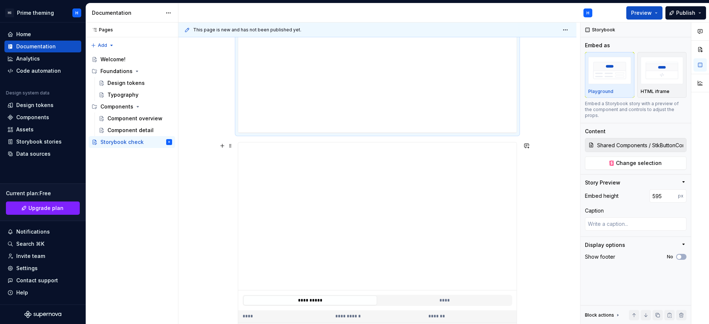
scroll to position [158, 0]
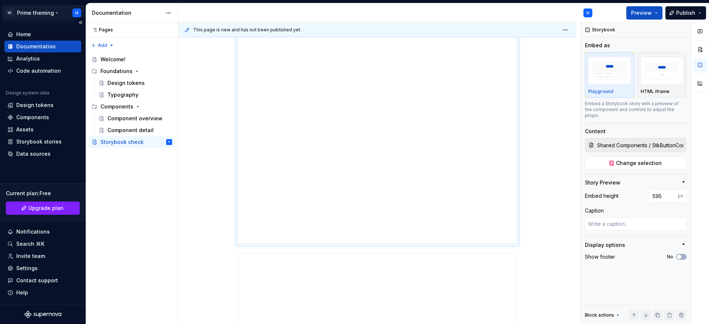
click at [79, 11] on html "HI Prime theming H Home Documentation Analytics Code automation Design system d…" at bounding box center [354, 162] width 709 height 324
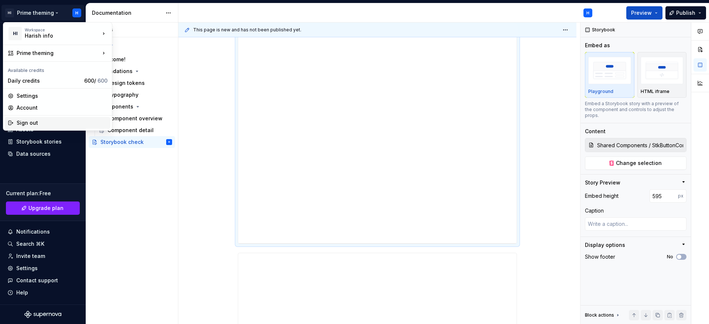
click at [20, 120] on div "Sign out" at bounding box center [62, 122] width 91 height 7
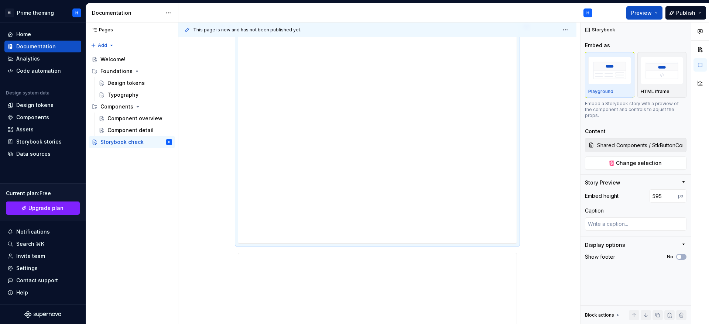
scroll to position [0, 0]
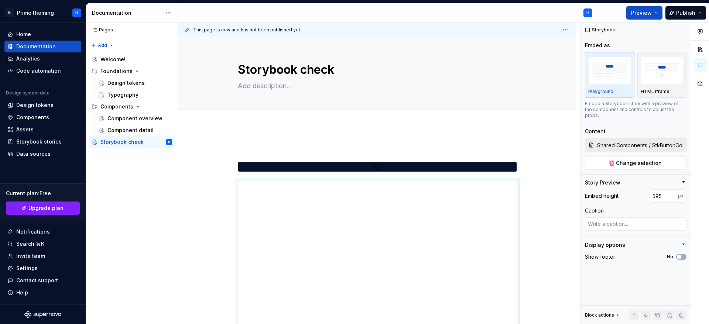
type textarea "*"
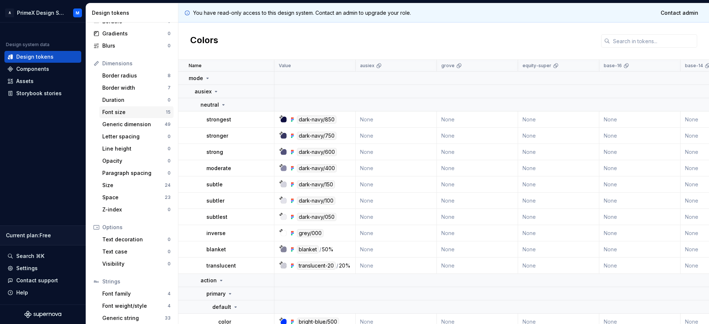
scroll to position [80, 0]
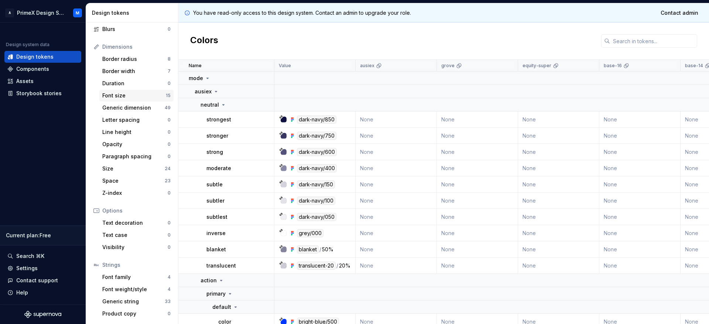
click at [148, 178] on div "Space" at bounding box center [133, 180] width 62 height 7
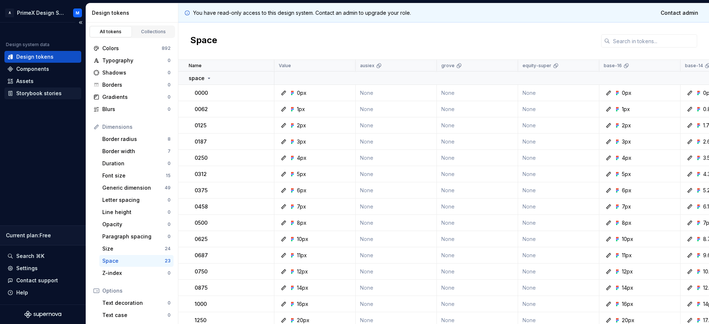
click at [52, 96] on div "Storybook stories" at bounding box center [38, 93] width 45 height 7
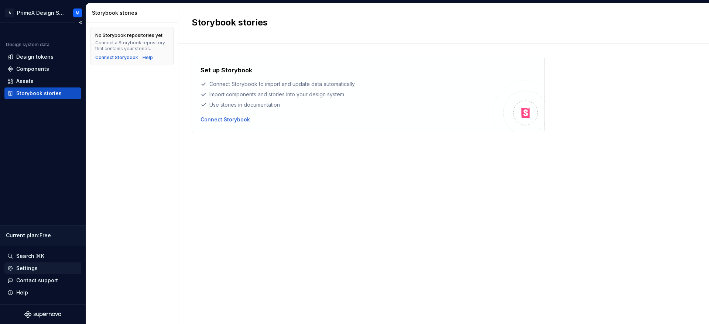
click at [43, 268] on div "Settings" at bounding box center [42, 268] width 71 height 7
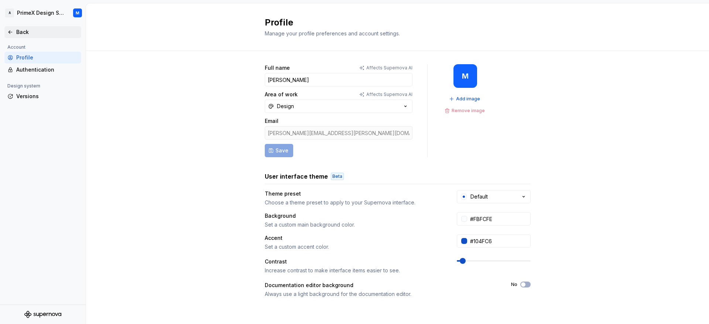
click at [22, 33] on div "Back" at bounding box center [47, 31] width 62 height 7
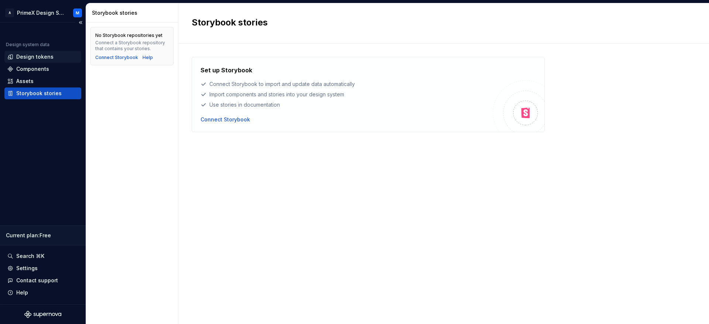
click at [52, 58] on div "Design tokens" at bounding box center [42, 56] width 71 height 7
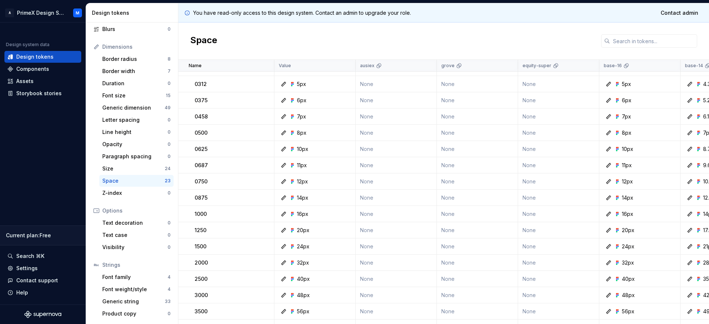
scroll to position [140, 0]
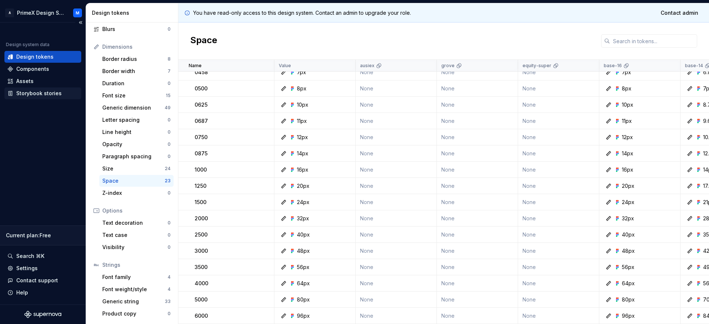
click at [25, 97] on div "Storybook stories" at bounding box center [42, 93] width 77 height 12
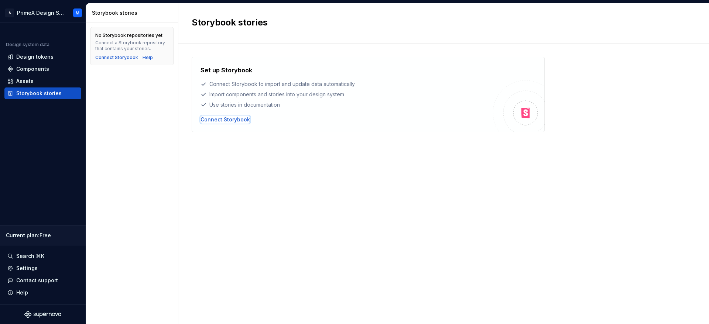
click at [226, 120] on div "Connect Storybook" at bounding box center [224, 119] width 49 height 7
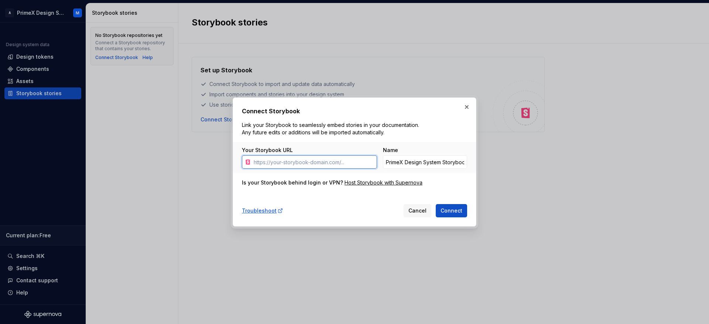
click at [333, 162] on input "Your Storybook URL" at bounding box center [314, 161] width 126 height 13
